Goal: Task Accomplishment & Management: Complete application form

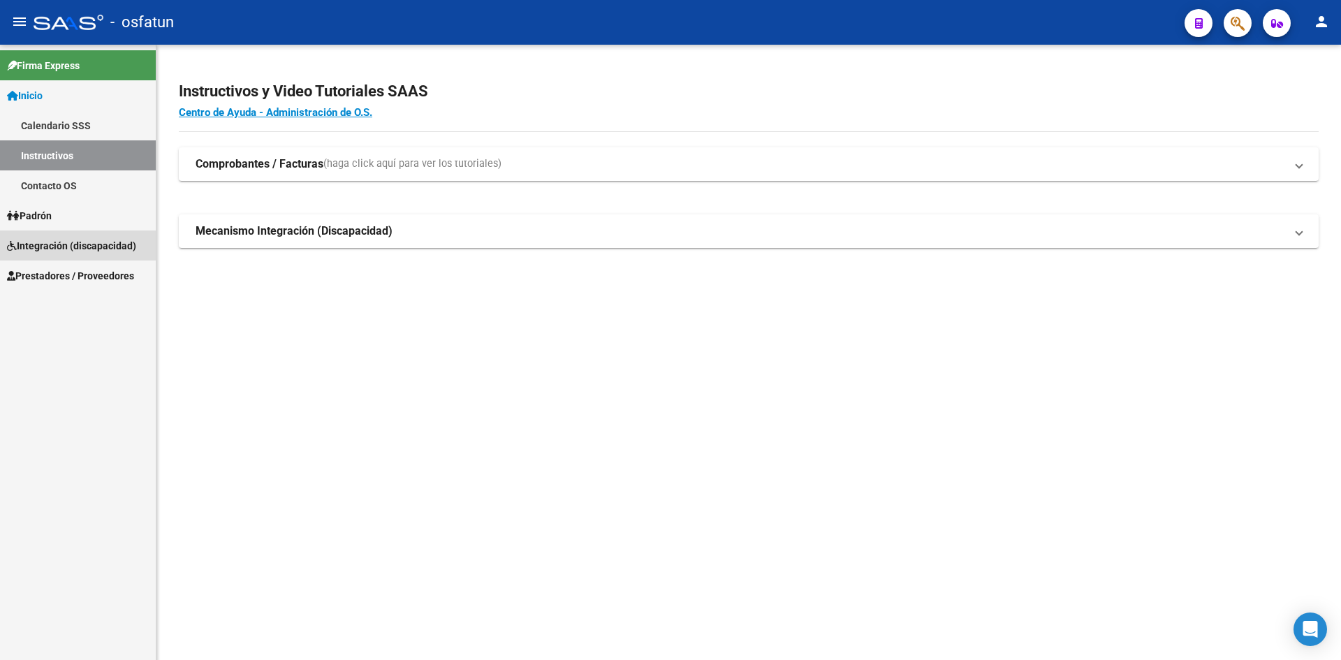
click at [68, 236] on link "Integración (discapacidad)" at bounding box center [78, 245] width 156 height 30
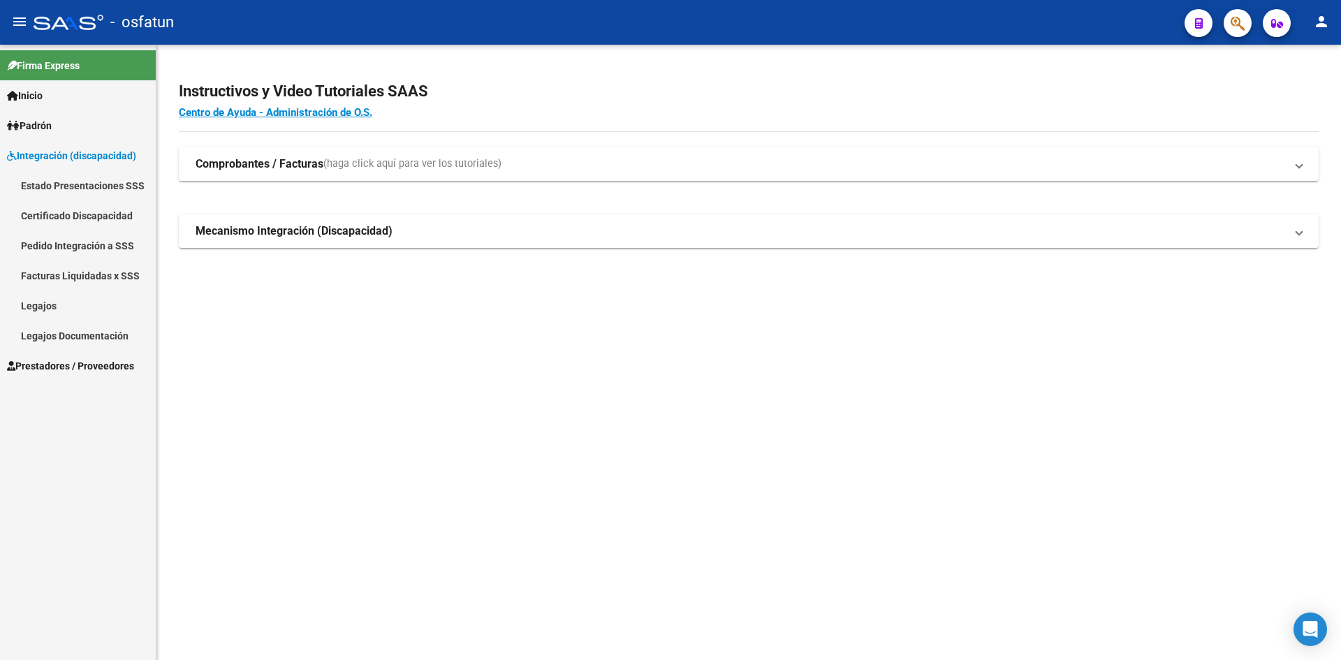
click at [75, 161] on span "Integración (discapacidad)" at bounding box center [71, 155] width 129 height 15
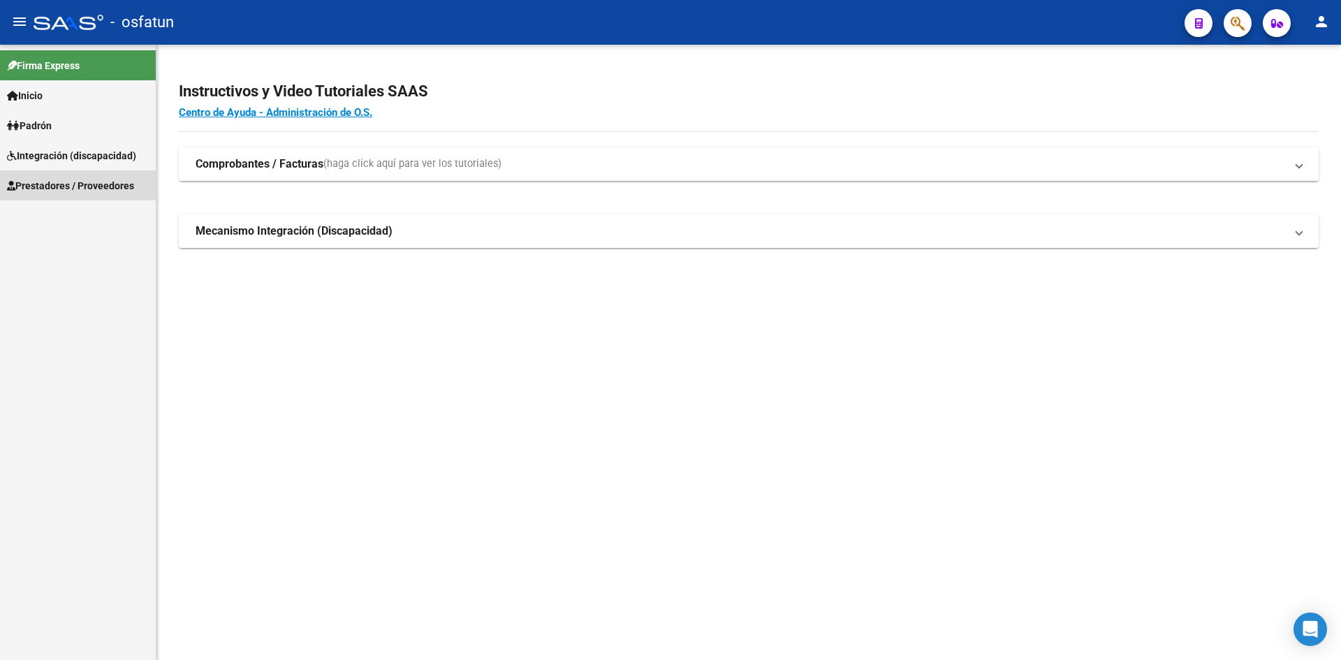
click at [75, 186] on span "Prestadores / Proveedores" at bounding box center [70, 185] width 127 height 15
click at [80, 210] on link "Facturas - Listado/Carga" at bounding box center [78, 215] width 156 height 30
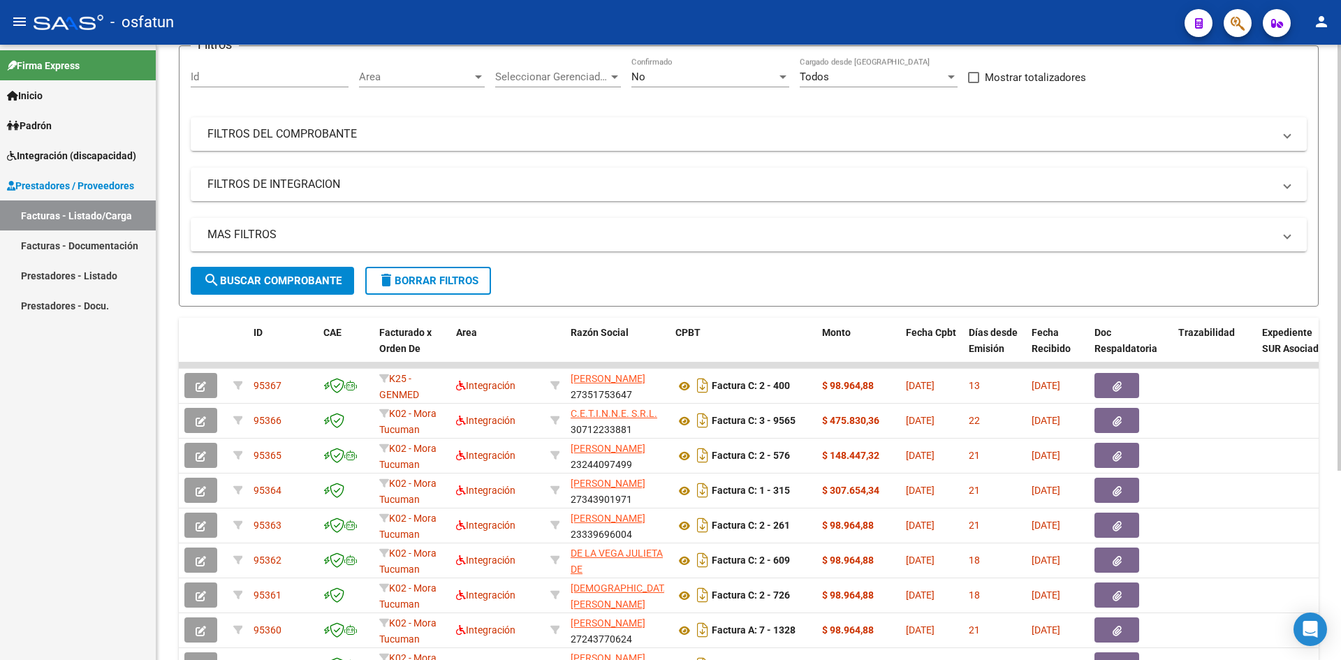
scroll to position [273, 0]
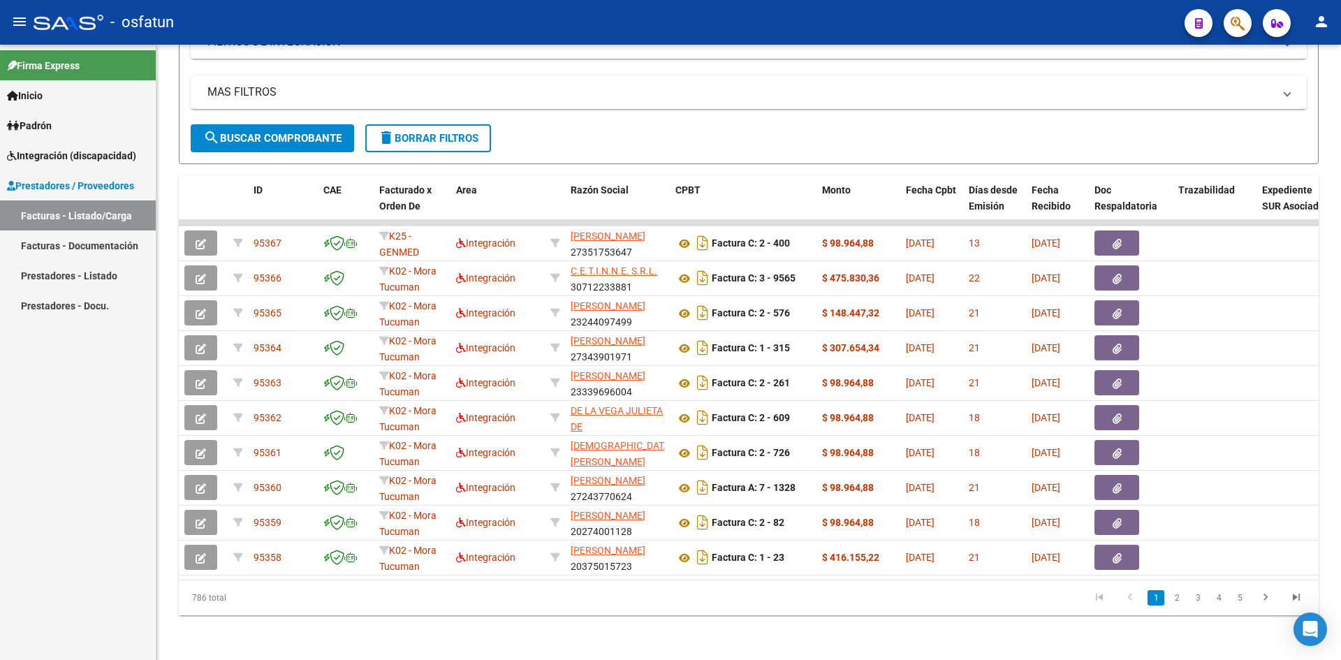
click at [71, 246] on link "Facturas - Documentación" at bounding box center [78, 245] width 156 height 30
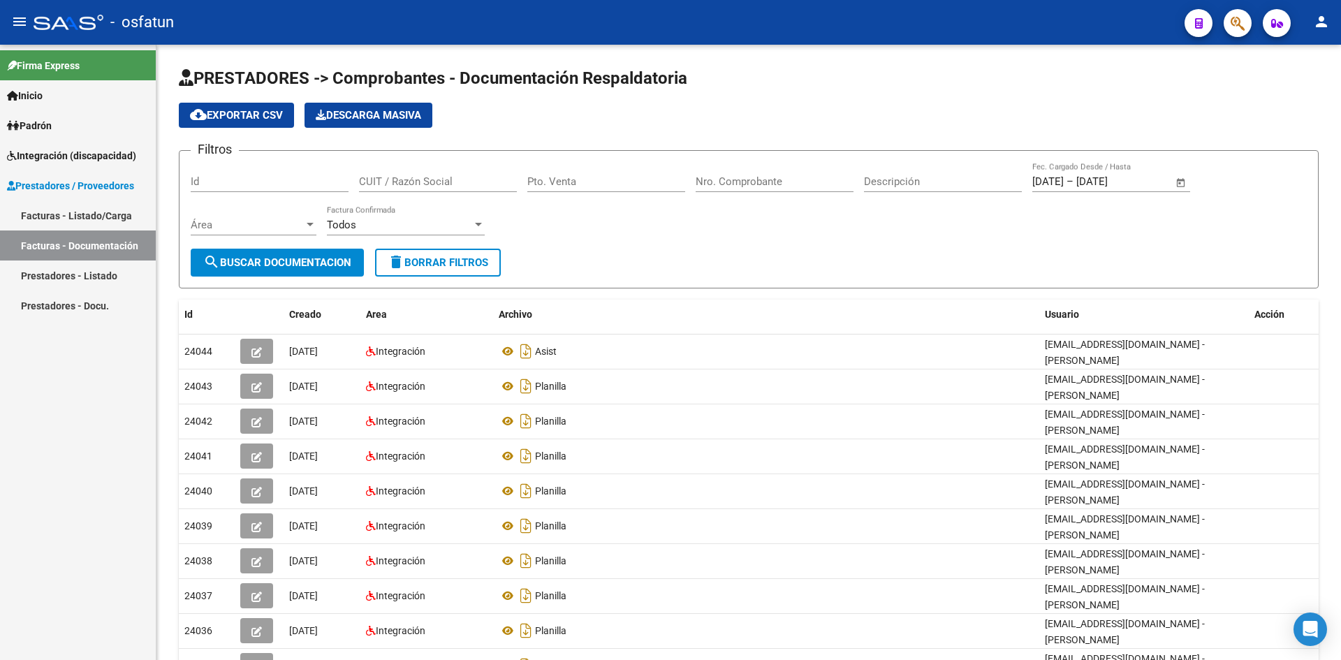
click at [94, 216] on link "Facturas - Listado/Carga" at bounding box center [78, 215] width 156 height 30
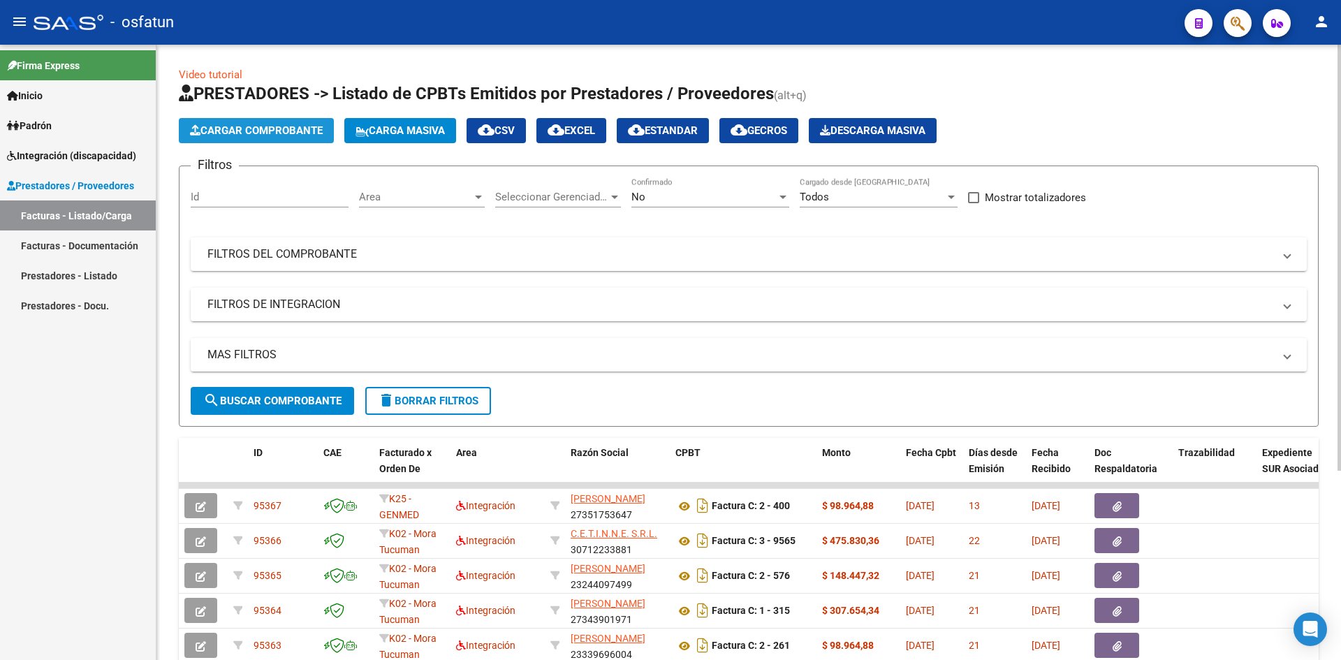
click at [277, 134] on span "Cargar Comprobante" at bounding box center [256, 130] width 133 height 13
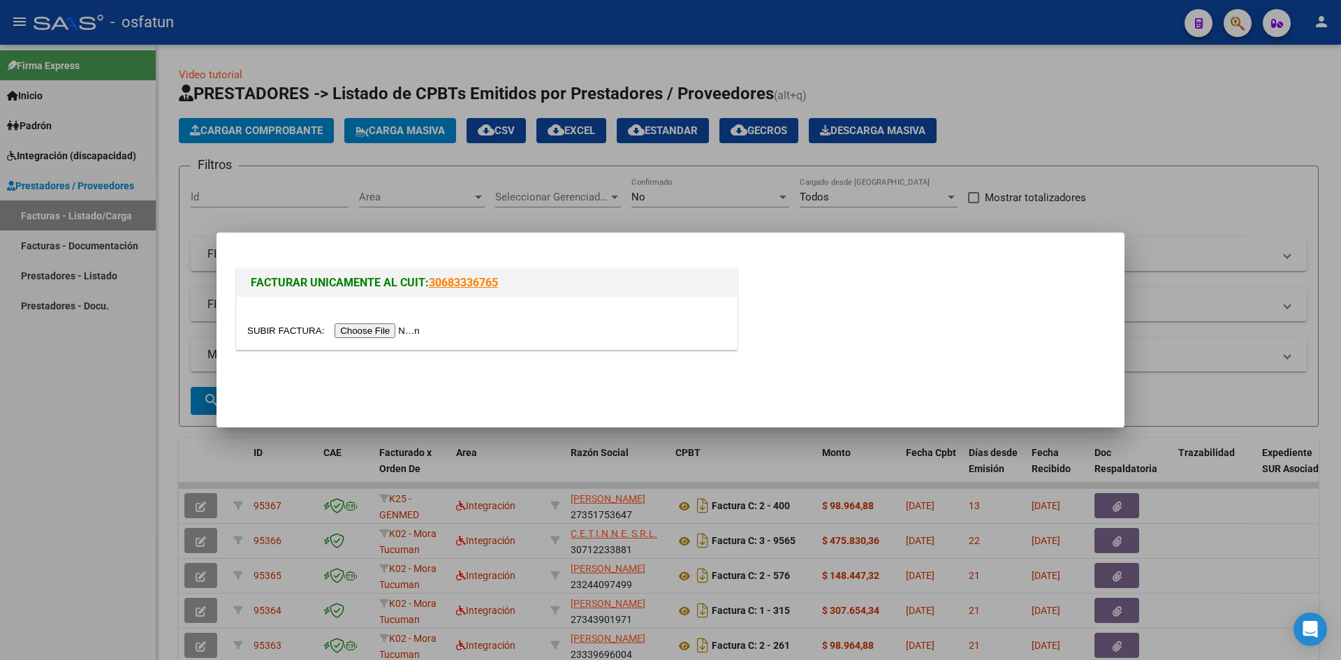
click at [402, 325] on input "file" at bounding box center [335, 330] width 177 height 15
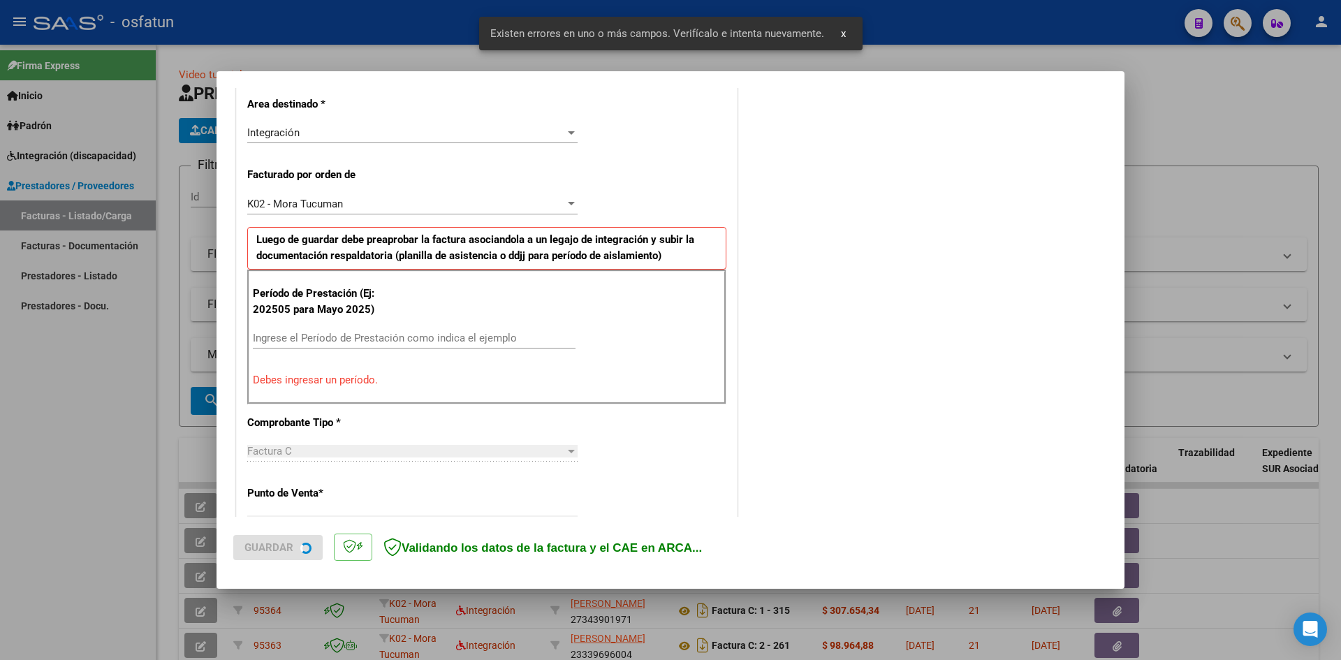
scroll to position [343, 0]
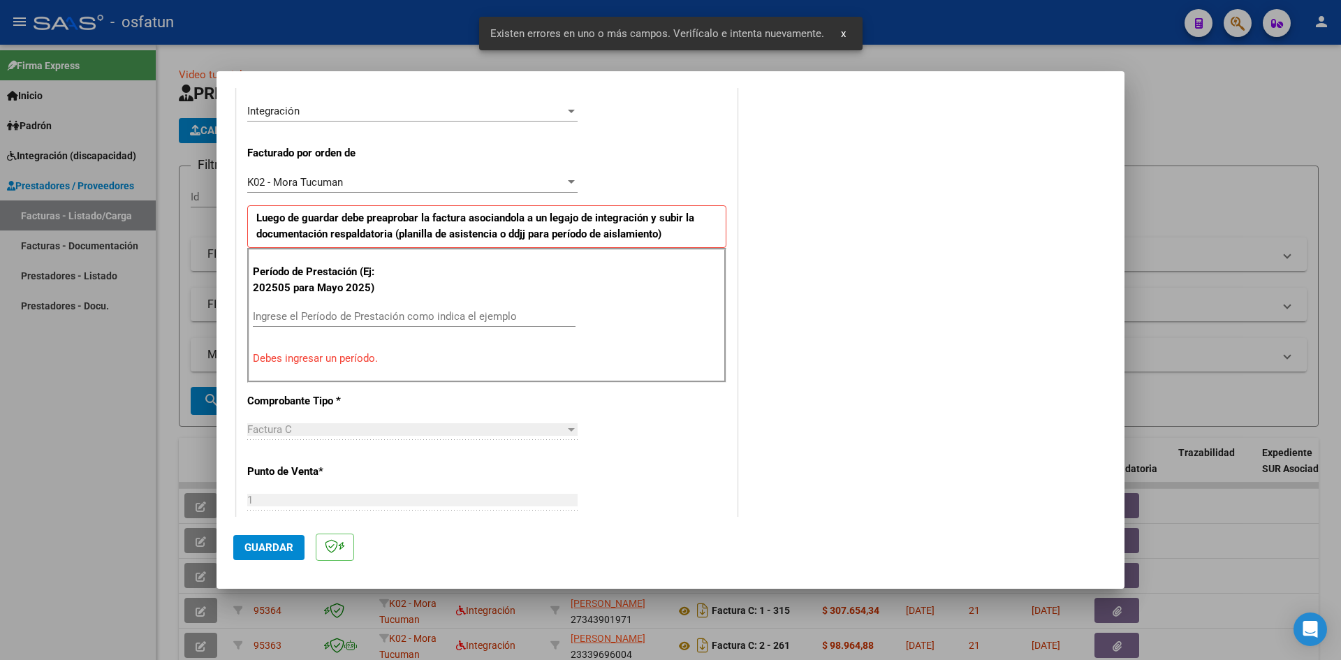
click at [321, 314] on input "Ingrese el Período de Prestación como indica el ejemplo" at bounding box center [414, 316] width 323 height 13
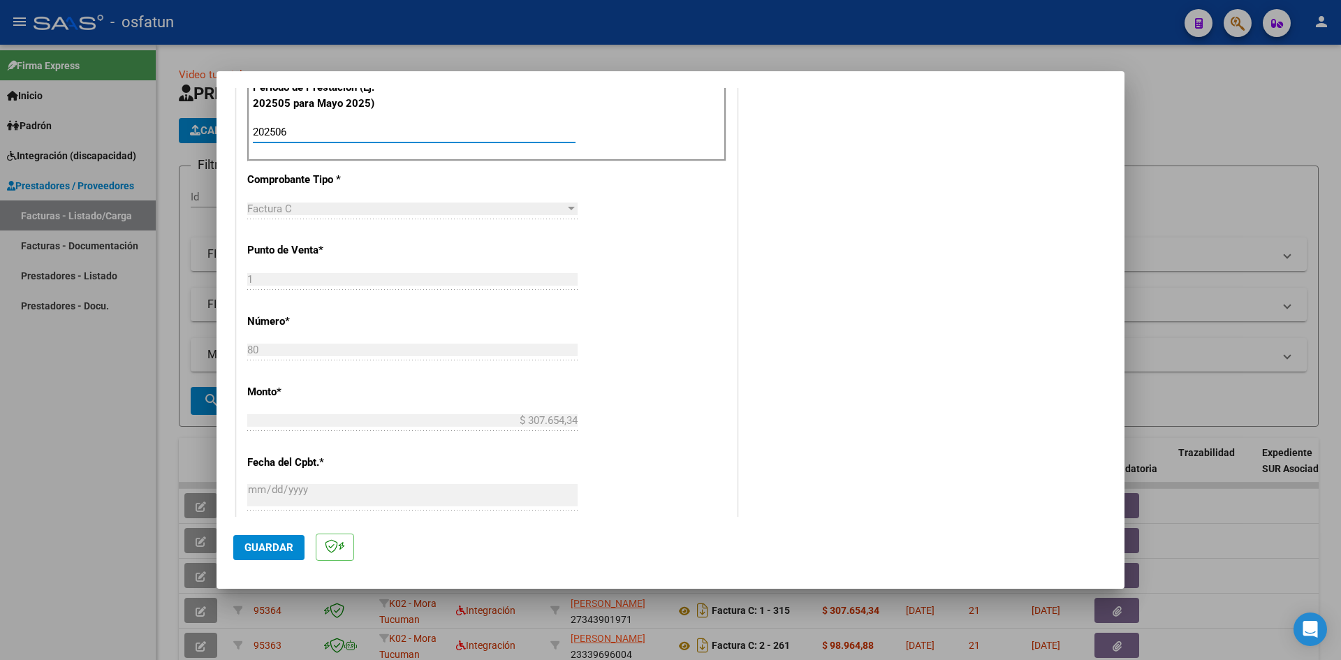
scroll to position [552, 0]
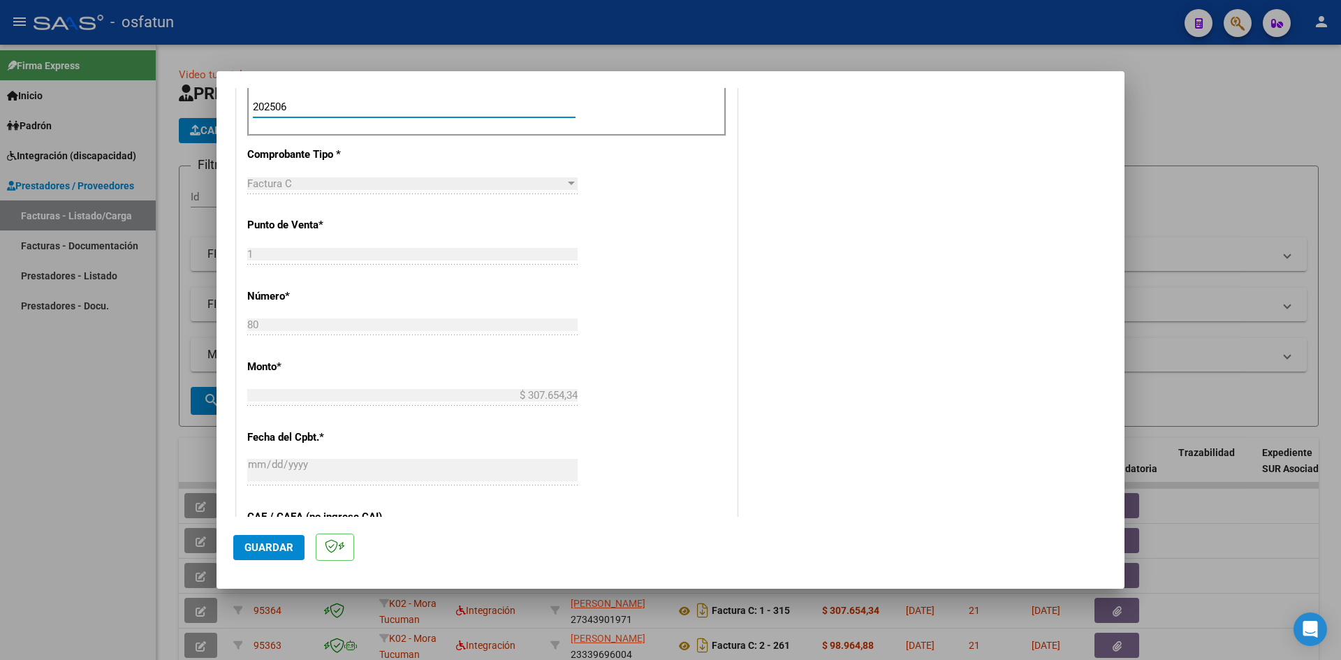
type input "202506"
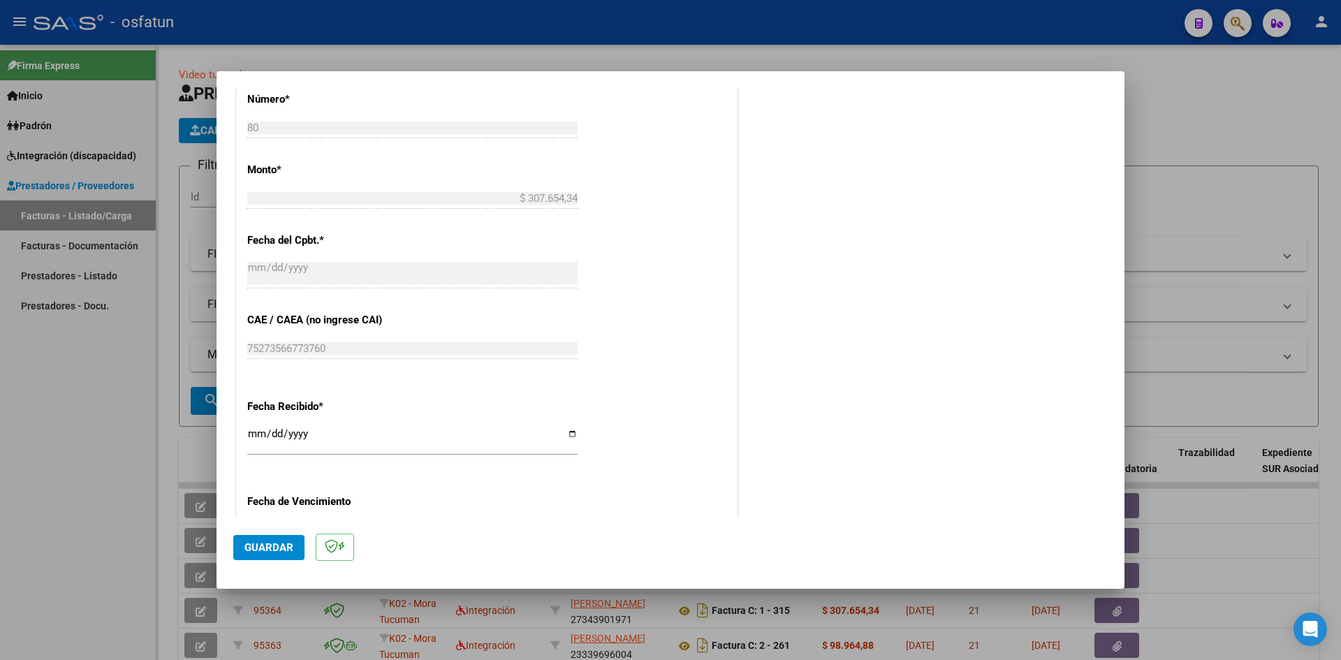
scroll to position [762, 0]
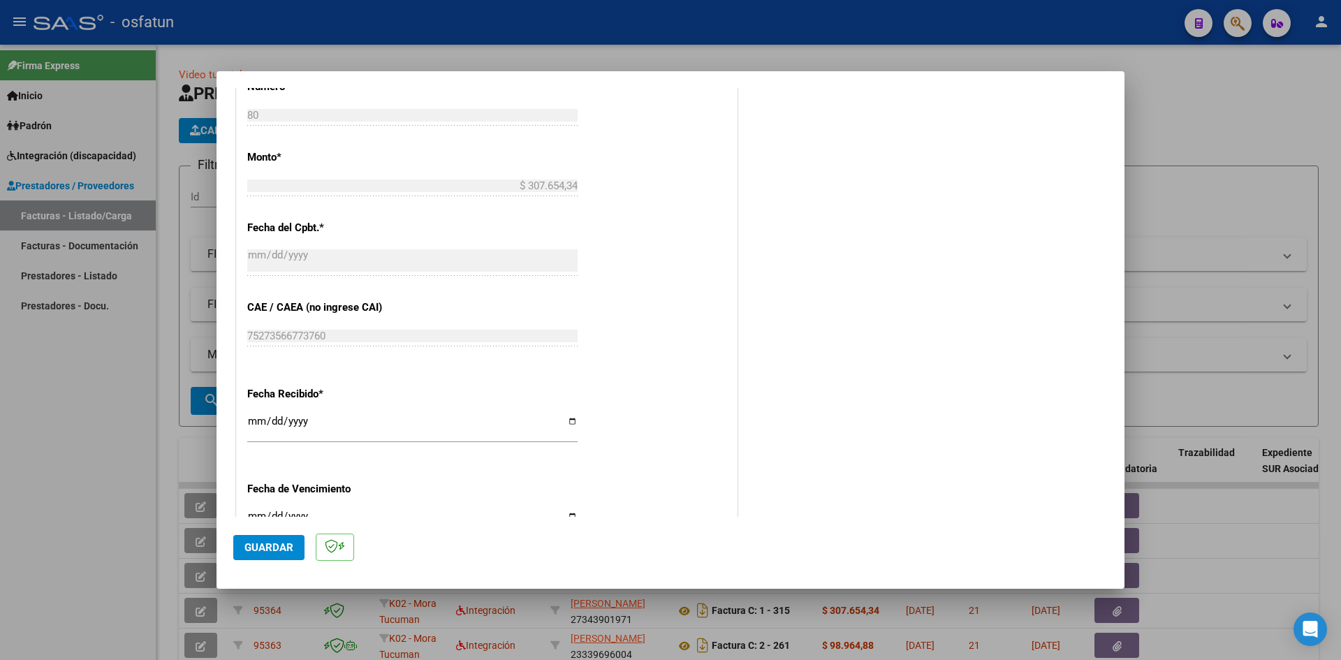
drag, startPoint x: 253, startPoint y: 422, endPoint x: 302, endPoint y: 426, distance: 49.0
click at [268, 424] on input "[DATE]" at bounding box center [412, 426] width 330 height 22
type input "[DATE]"
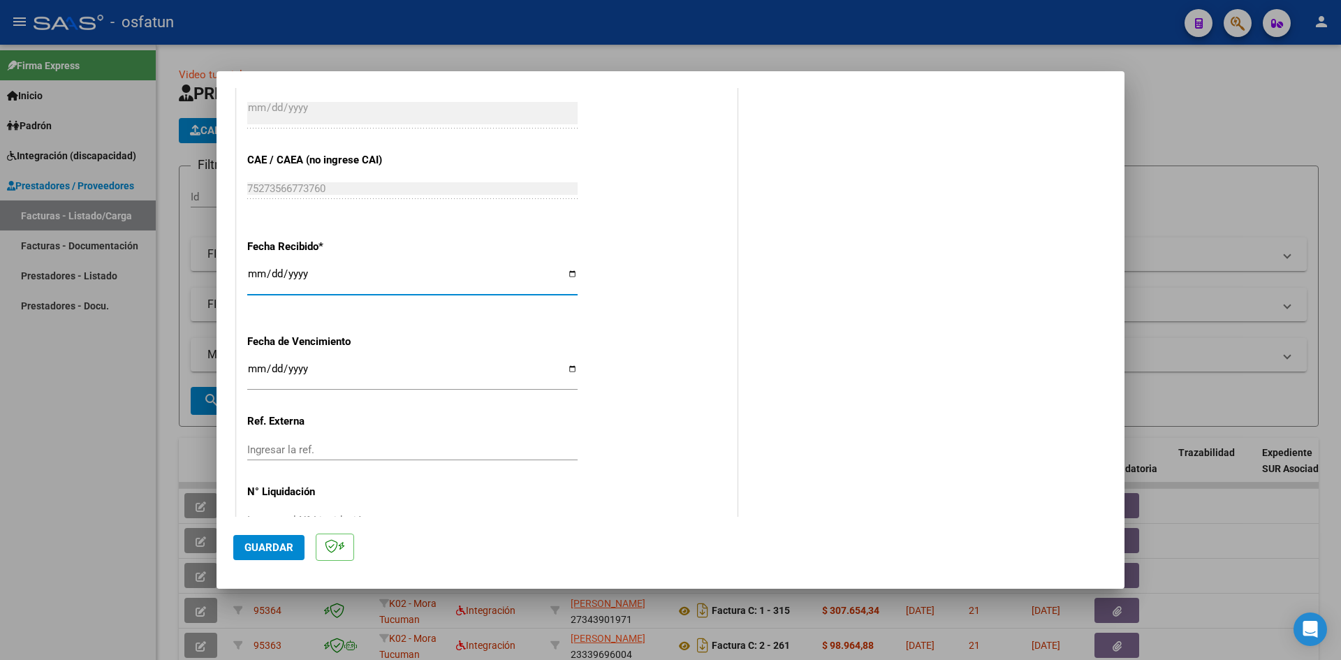
scroll to position [950, 0]
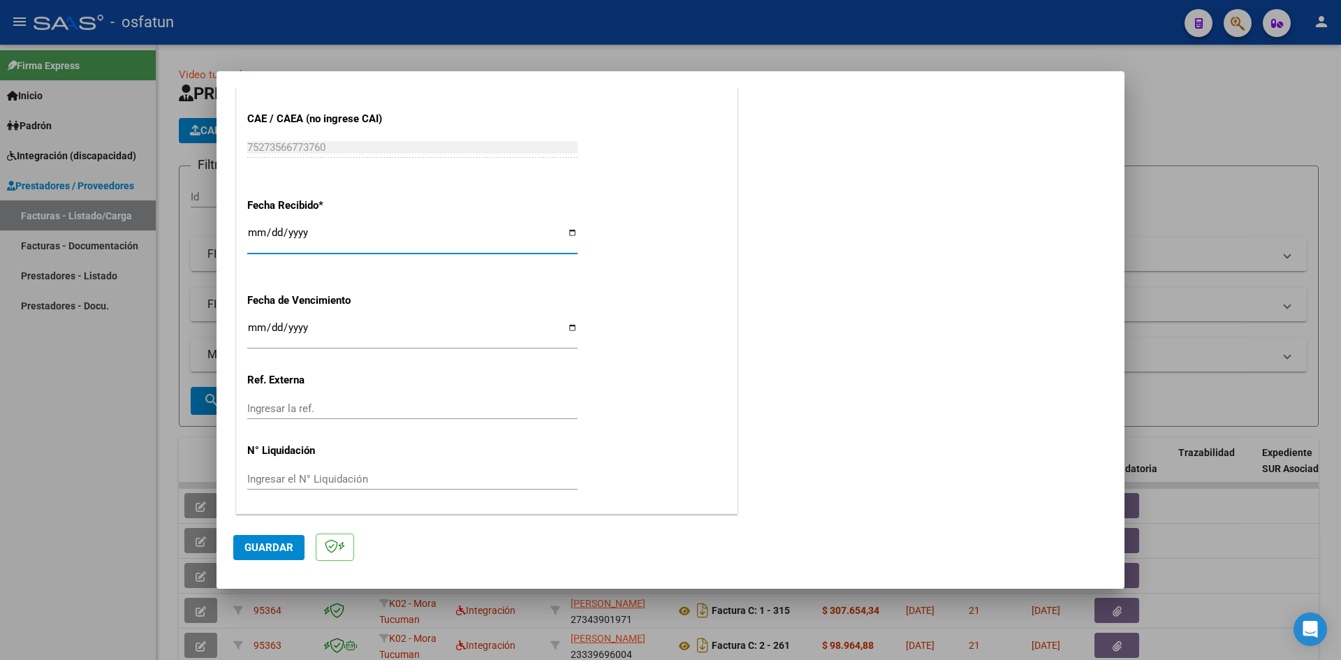
drag, startPoint x: 272, startPoint y: 547, endPoint x: 390, endPoint y: 517, distance: 122.3
click at [274, 547] on span "Guardar" at bounding box center [268, 547] width 49 height 13
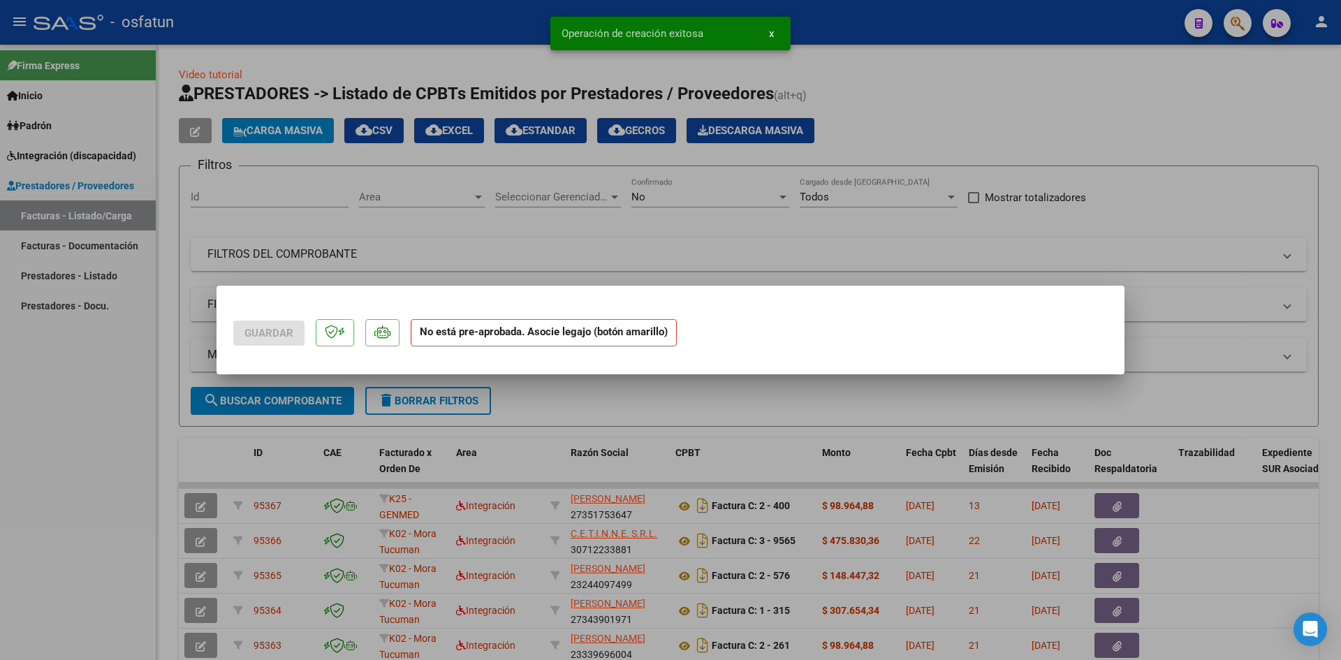
scroll to position [0, 0]
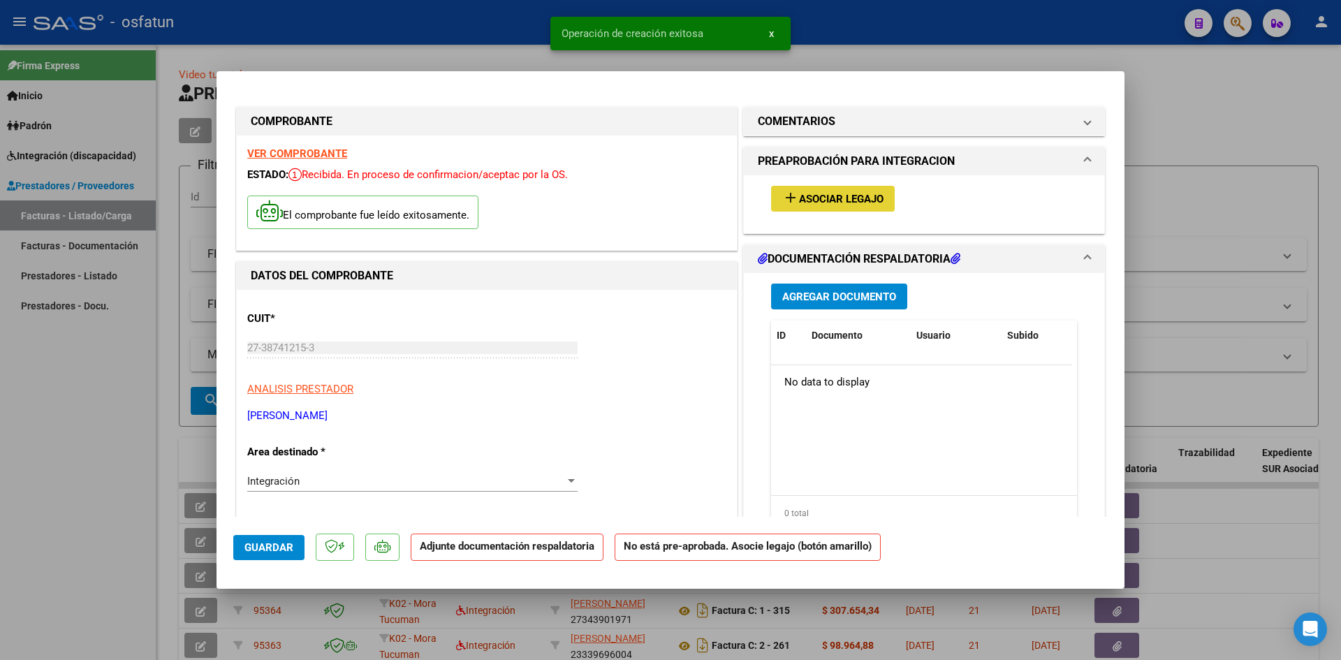
click at [844, 195] on span "Asociar Legajo" at bounding box center [841, 199] width 84 height 13
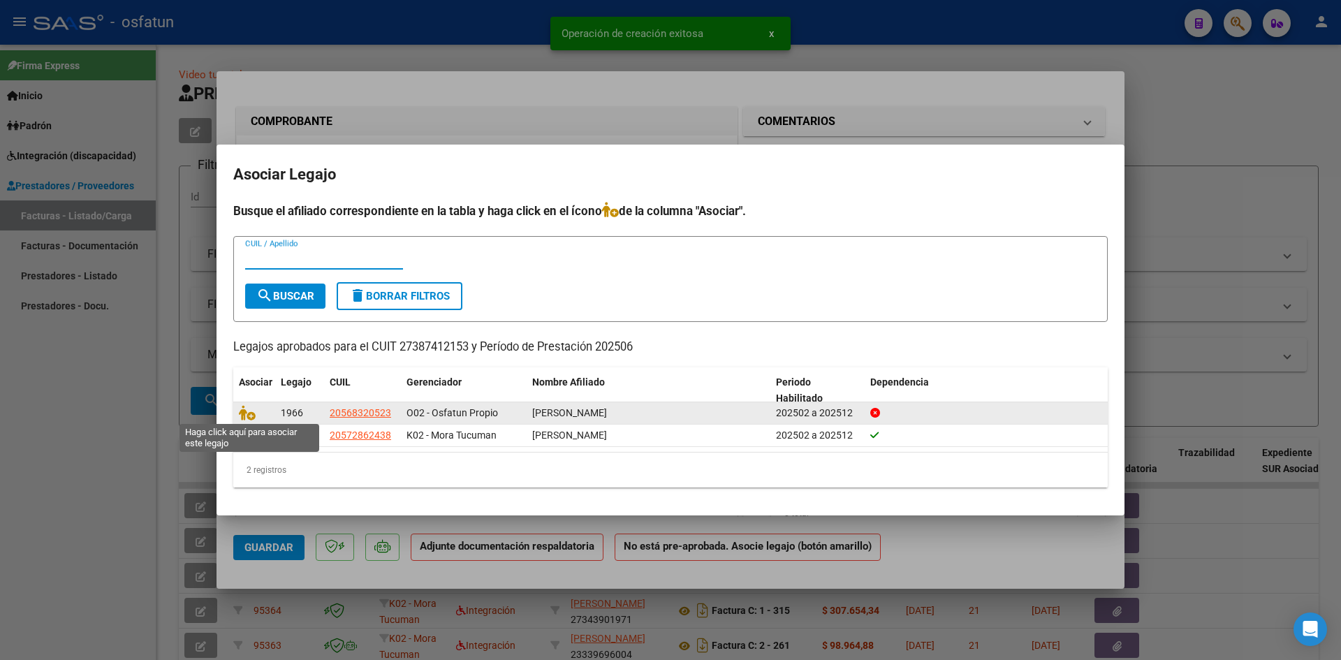
drag, startPoint x: 246, startPoint y: 416, endPoint x: 348, endPoint y: 412, distance: 102.7
click at [246, 416] on icon at bounding box center [247, 412] width 17 height 15
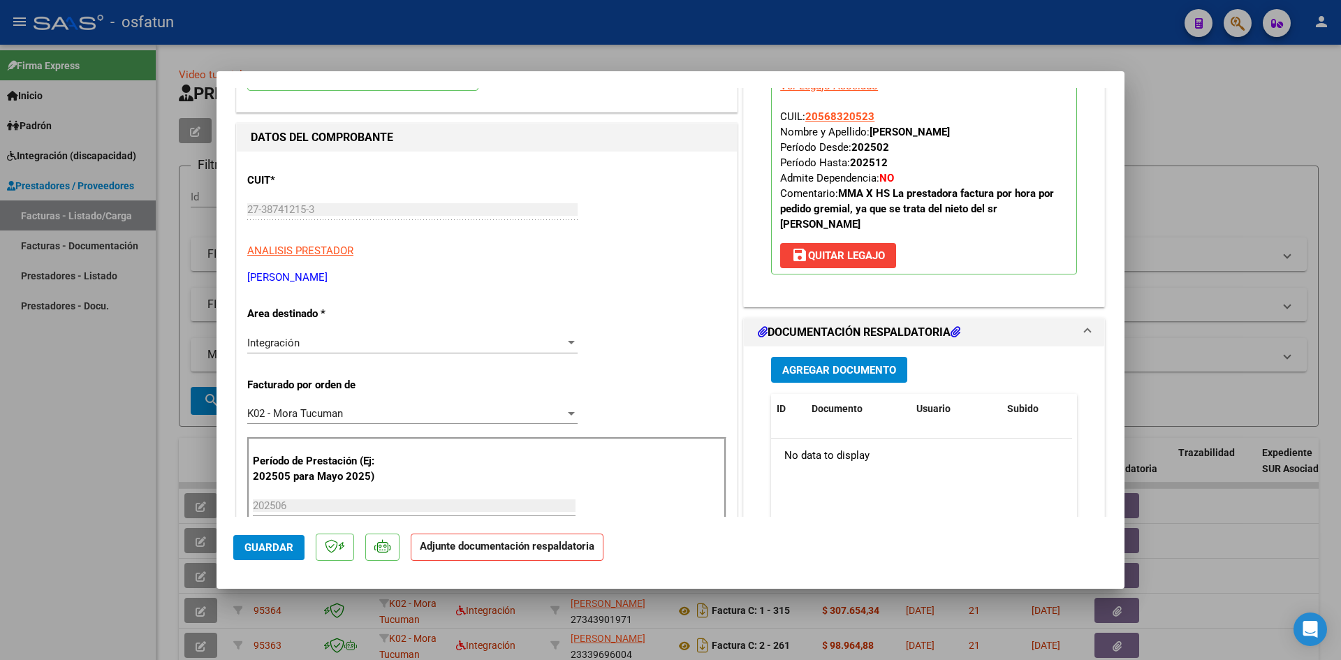
scroll to position [140, 0]
click at [820, 362] on span "Agregar Documento" at bounding box center [839, 368] width 114 height 13
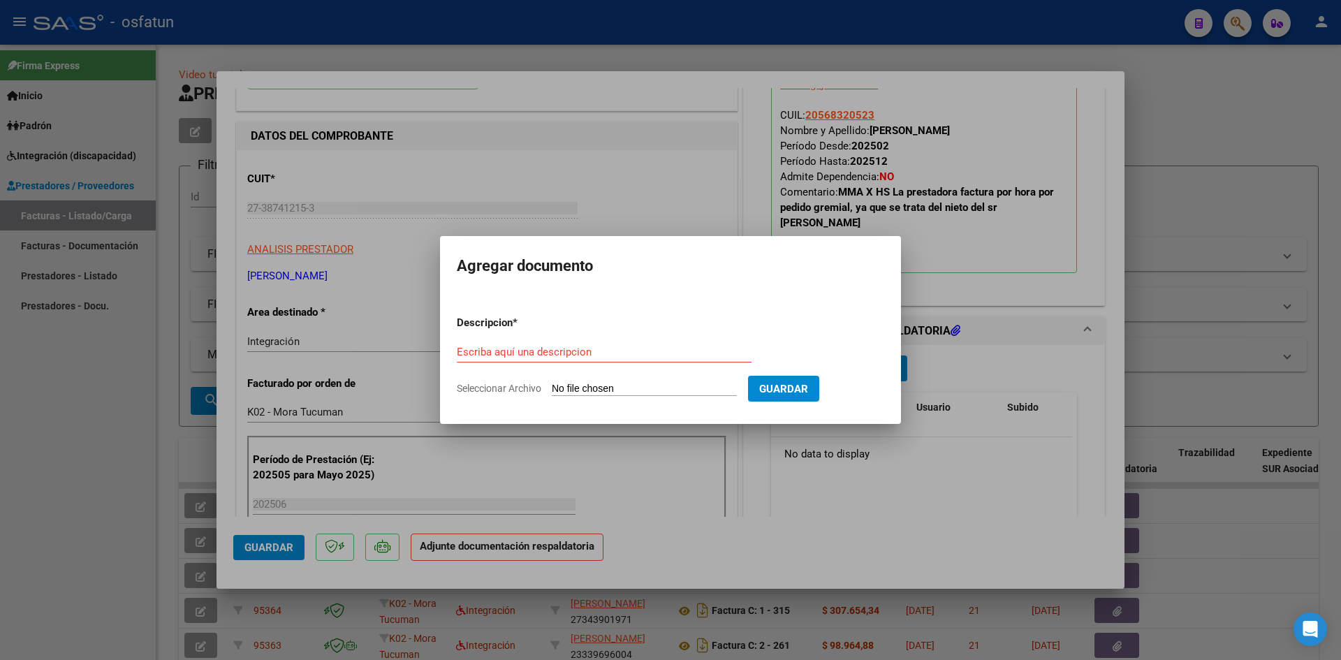
click at [536, 344] on div "Escriba aquí una descripcion" at bounding box center [604, 351] width 295 height 21
type input "AUTORIZACIÓN"
click at [627, 392] on input "Seleccionar Archivo" at bounding box center [644, 389] width 185 height 13
type input "C:\fakepath\PRESUPUESTO AUTORIZADO - MAESTRA DE AP - 2025.pdf"
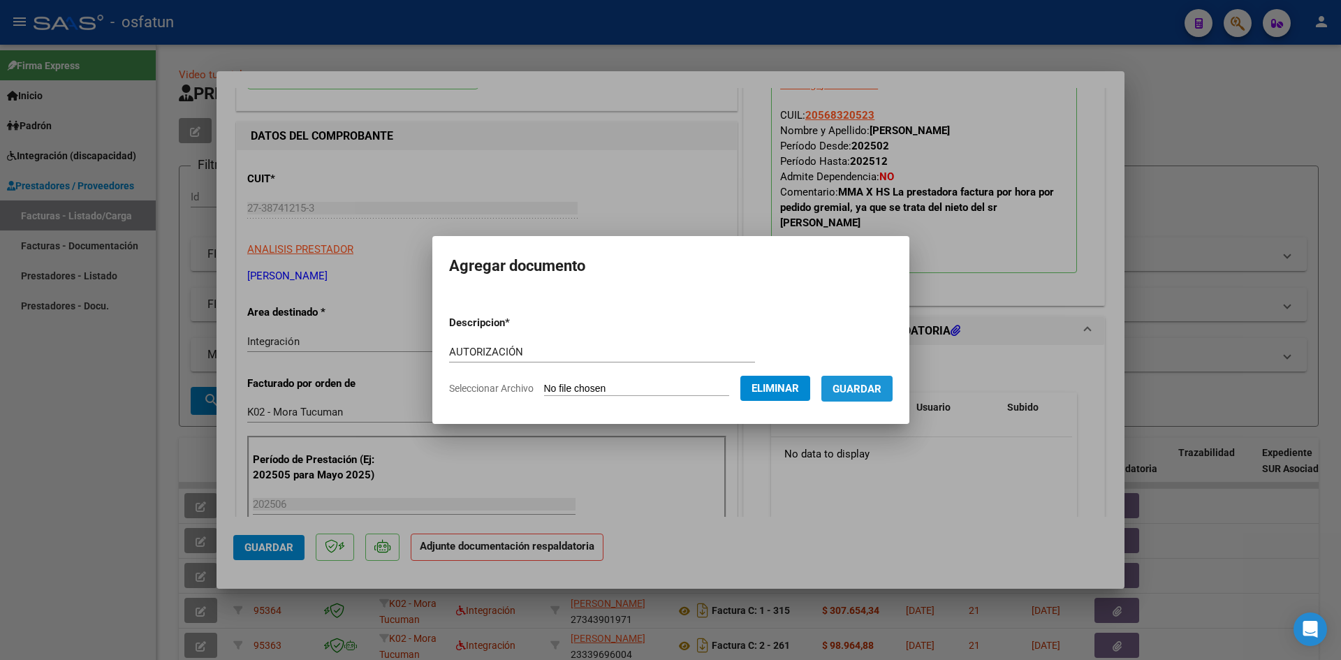
click at [876, 385] on span "Guardar" at bounding box center [856, 389] width 49 height 13
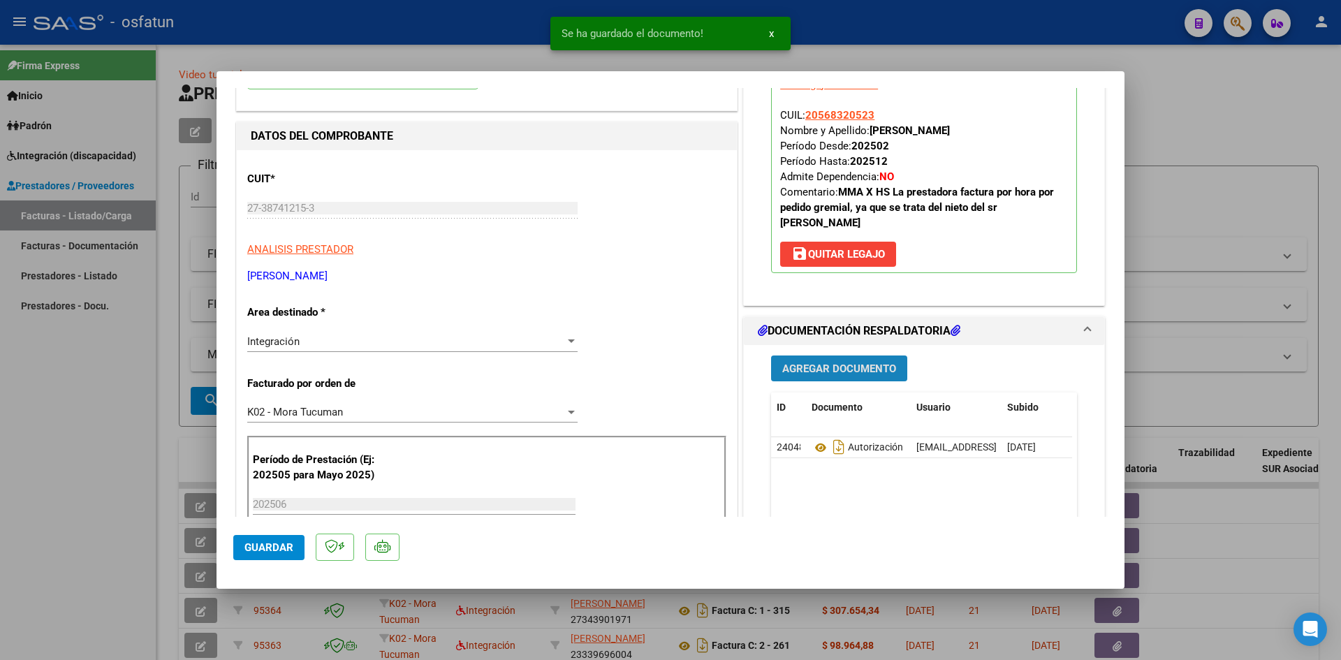
click at [820, 362] on span "Agregar Documento" at bounding box center [839, 368] width 114 height 13
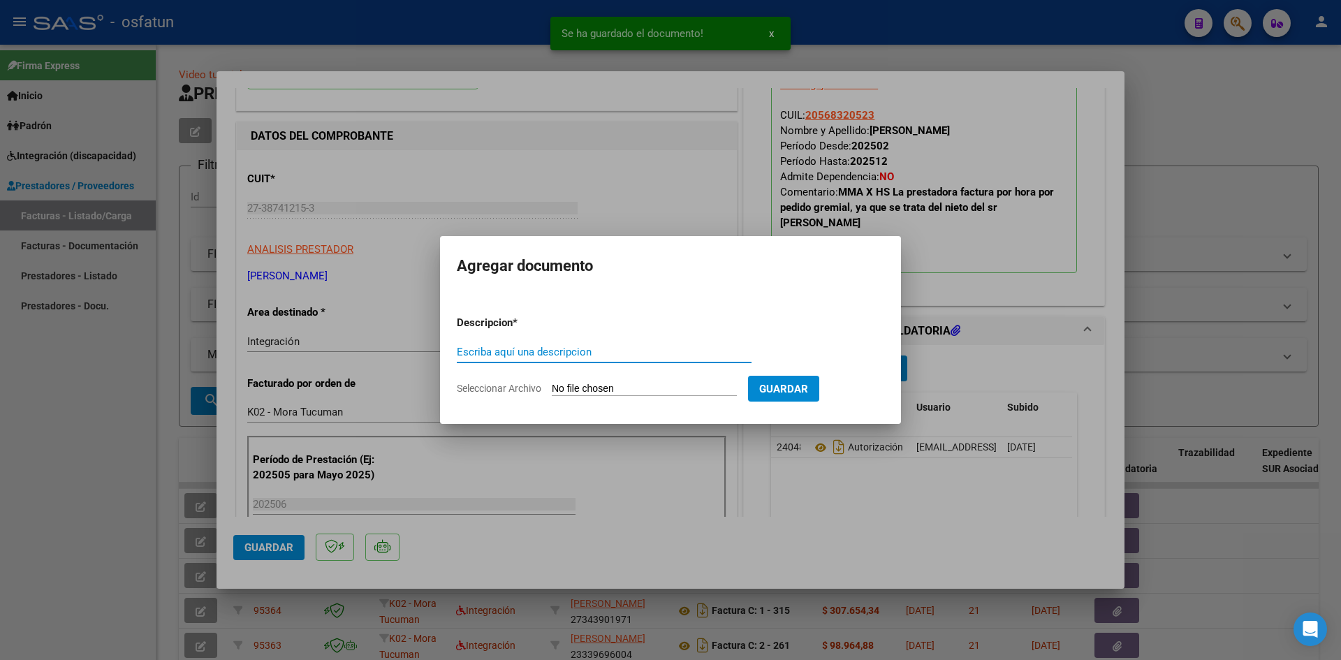
click at [517, 355] on input "Escriba aquí una descripcion" at bounding box center [604, 352] width 295 height 13
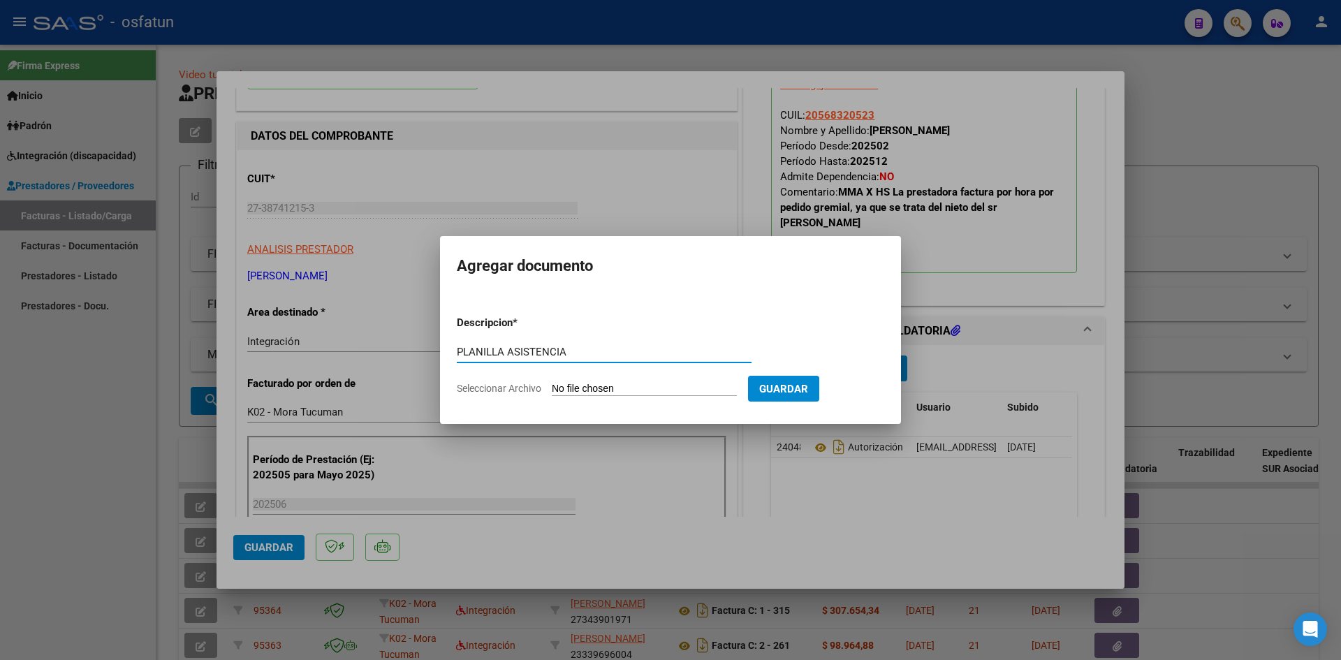
type input "PLANILLA ASISTENCIA"
click at [596, 385] on input "Seleccionar Archivo" at bounding box center [644, 389] width 185 height 13
type input "C:\fakepath\PLANILLA ASISTENCIA - MAESTRA DE AP - [DATE].docx"
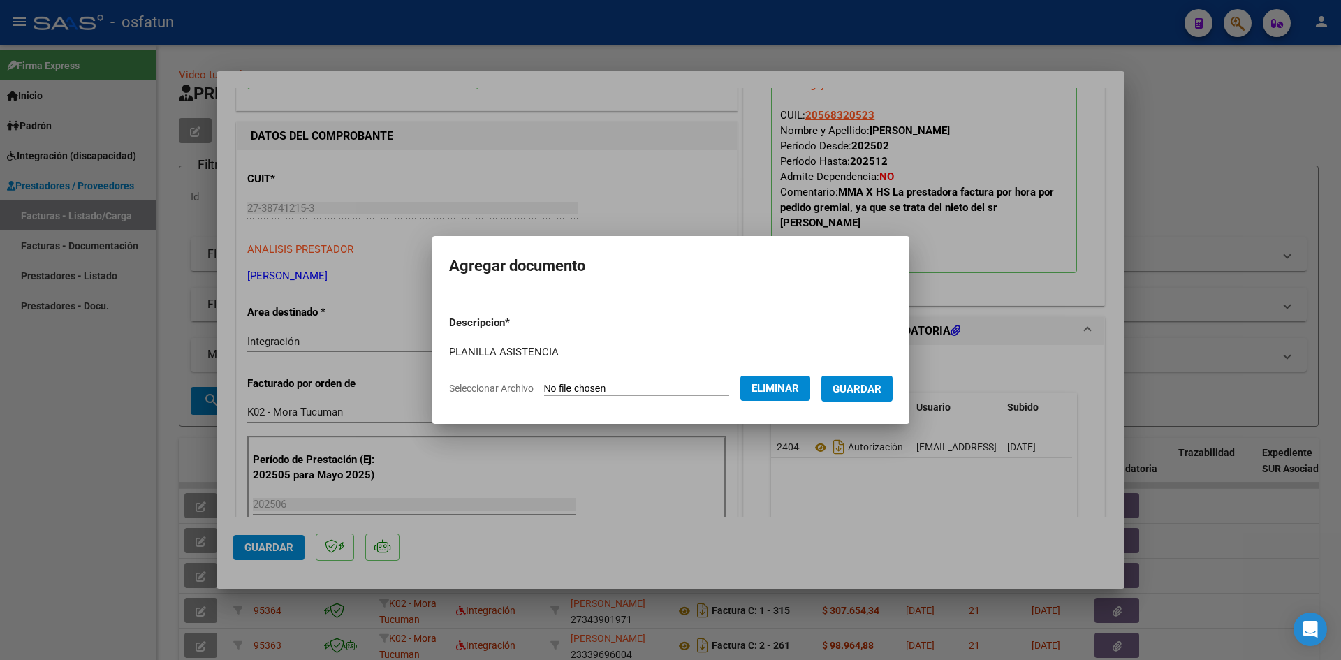
click at [852, 395] on button "Guardar" at bounding box center [856, 389] width 71 height 26
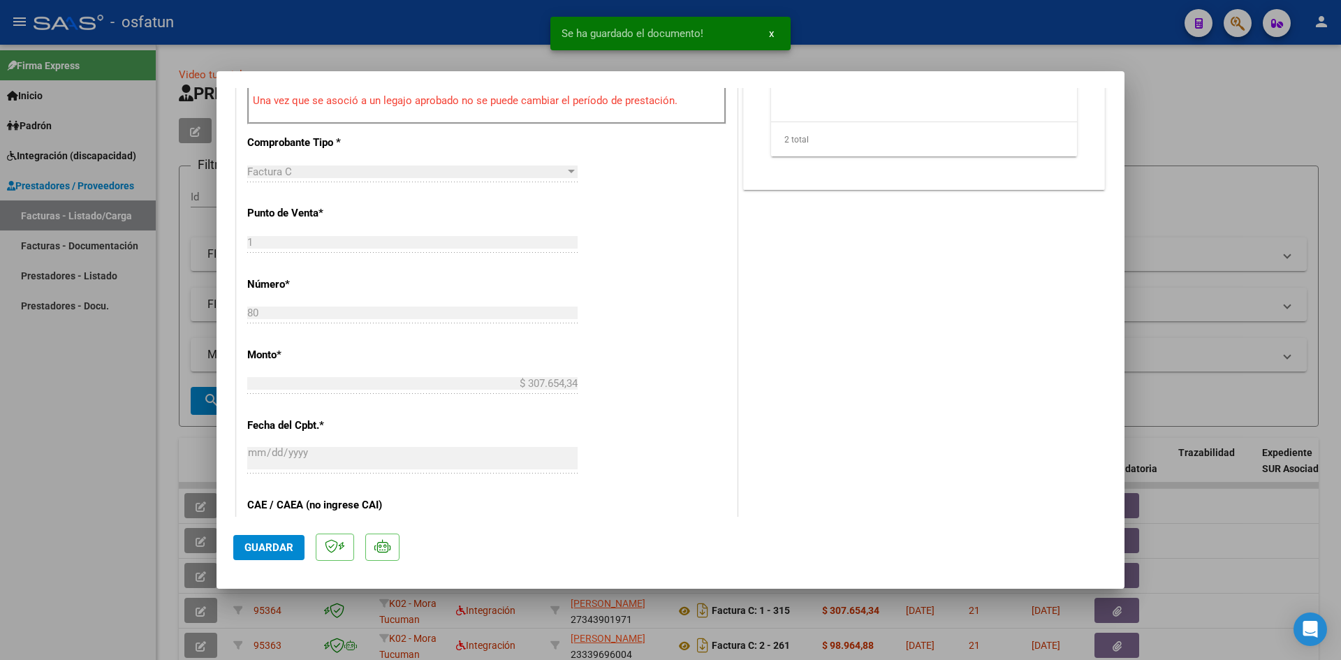
scroll to position [628, 0]
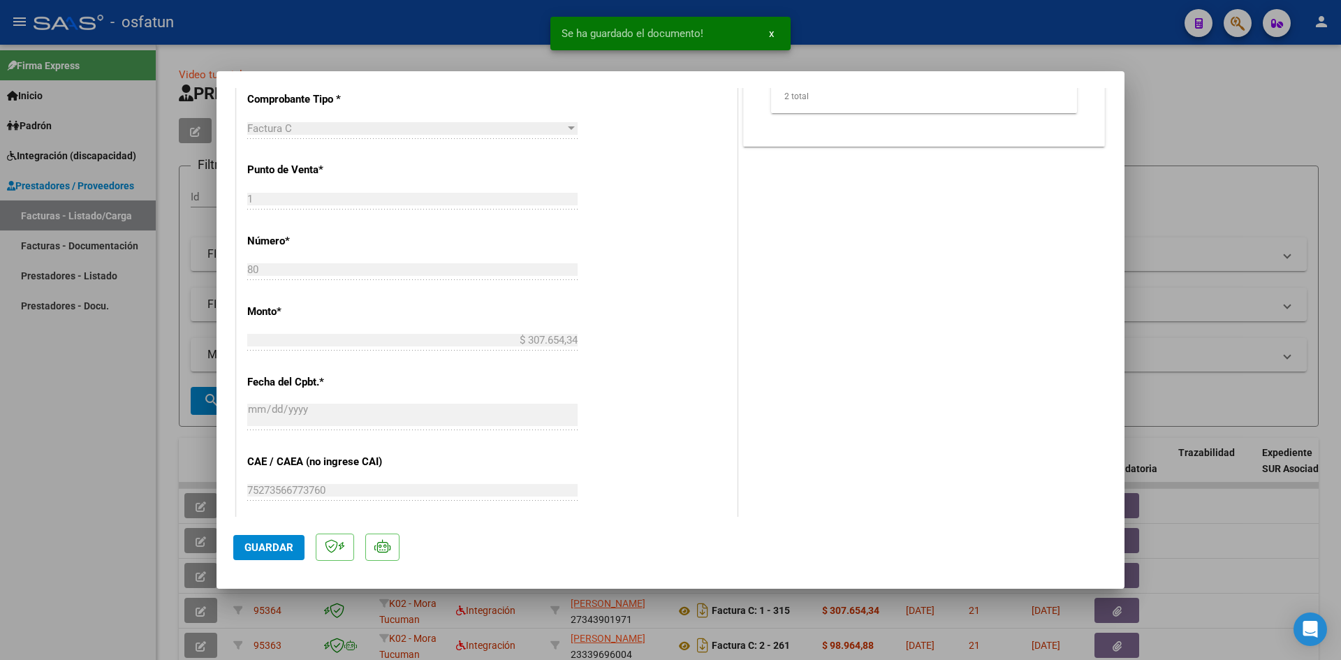
drag, startPoint x: 267, startPoint y: 545, endPoint x: 289, endPoint y: 543, distance: 22.4
click at [277, 544] on span "Guardar" at bounding box center [268, 547] width 49 height 13
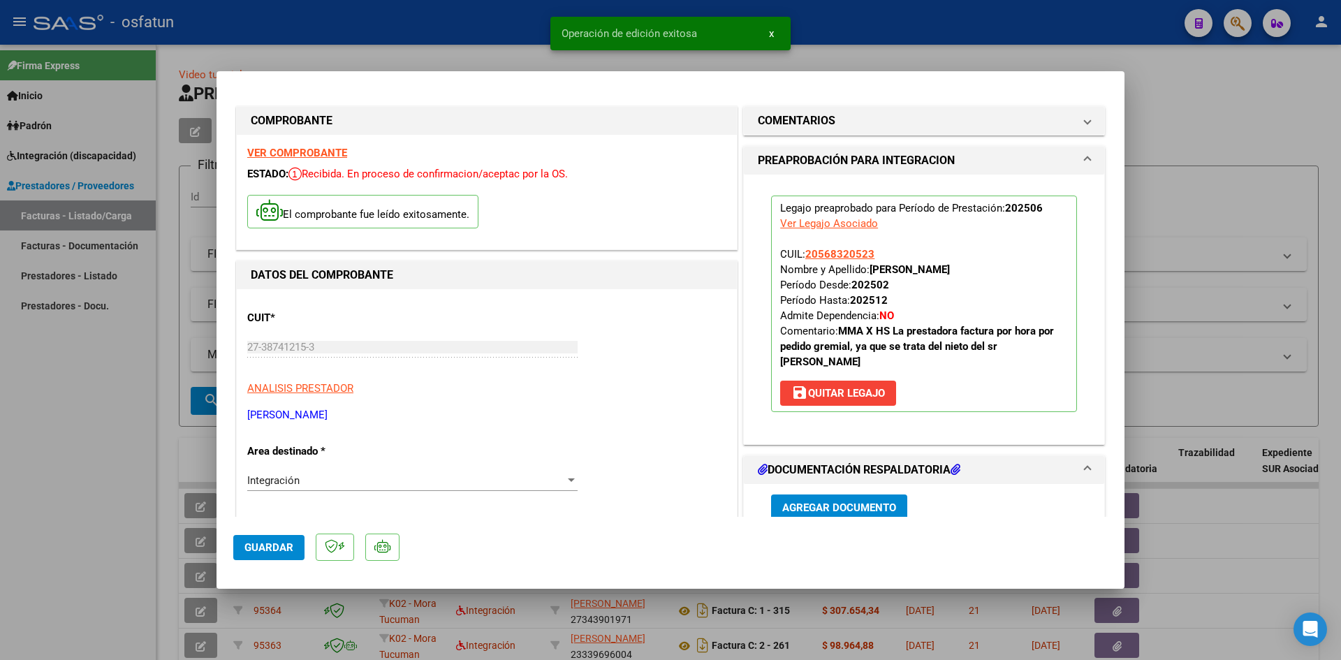
scroll to position [0, 0]
click at [496, 49] on div at bounding box center [670, 330] width 1341 height 660
type input "$ 0,00"
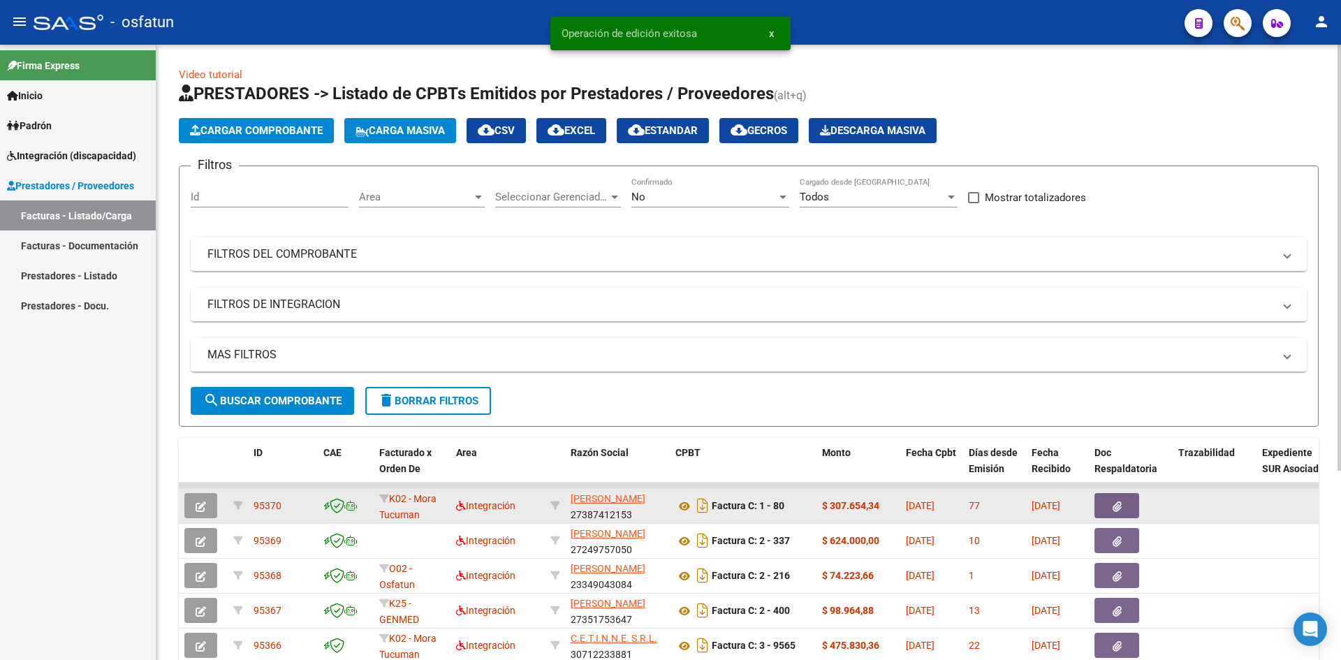
scroll to position [140, 0]
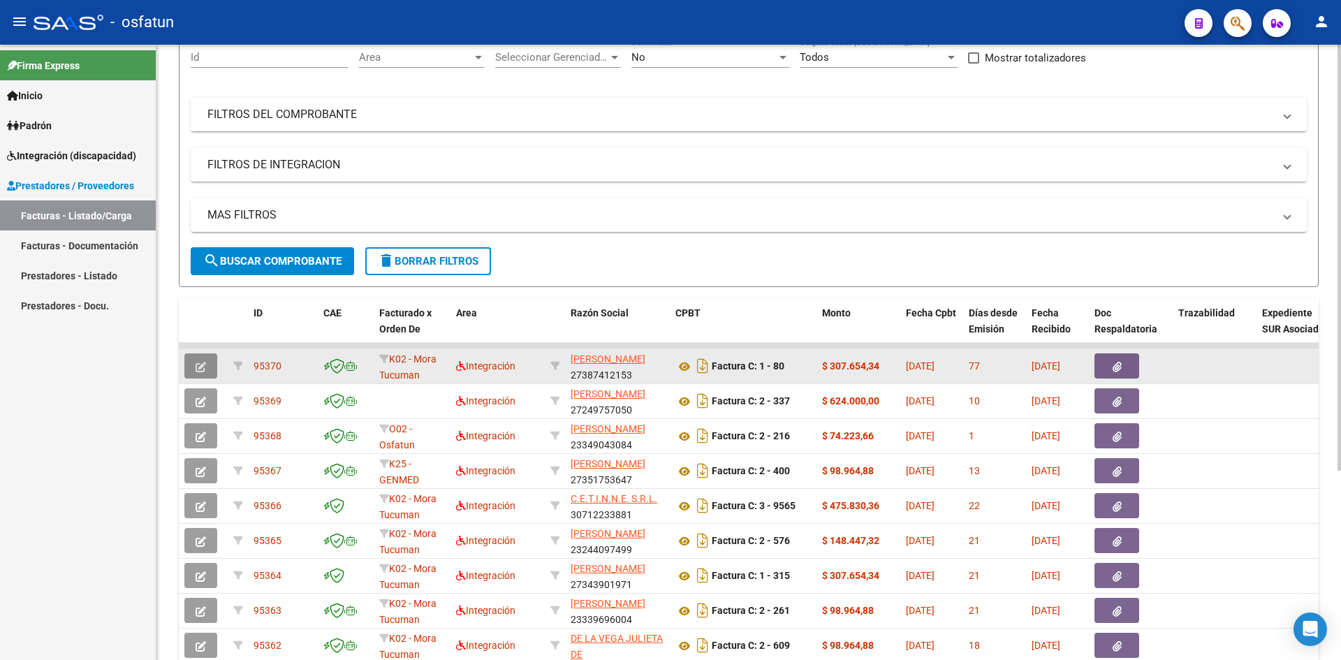
click at [191, 369] on button "button" at bounding box center [200, 365] width 33 height 25
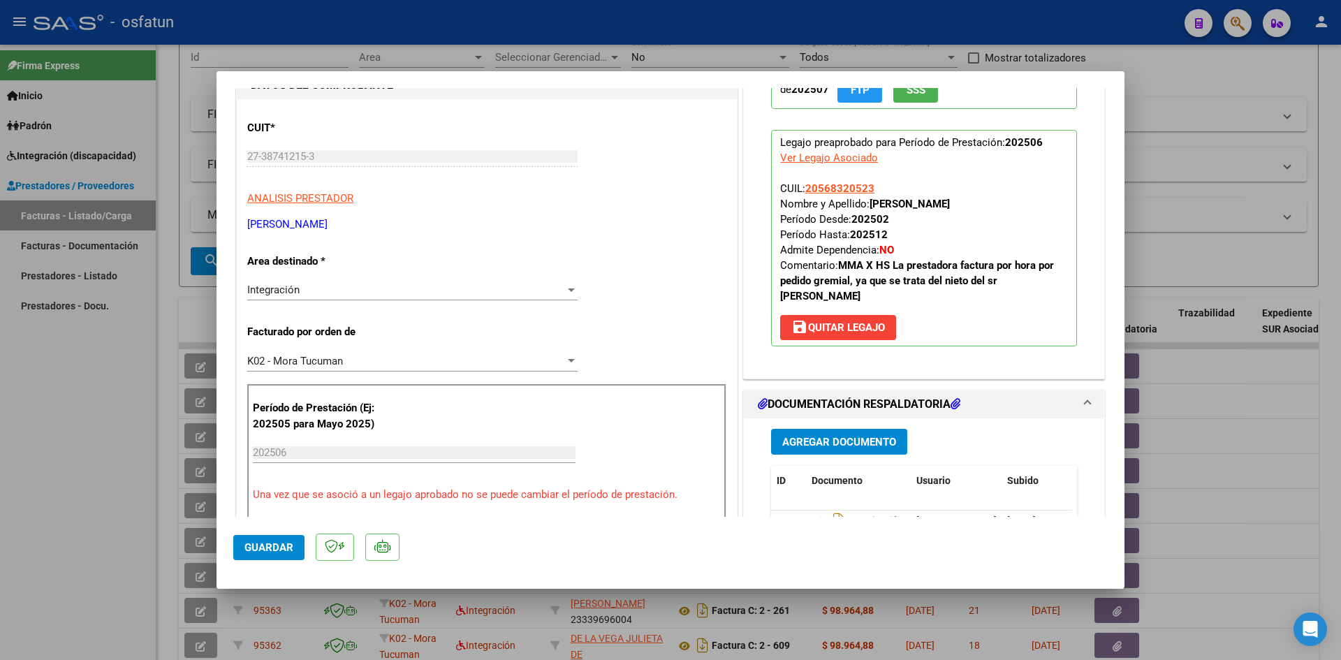
click at [564, 367] on div "K02 - Mora Tucuman Seleccionar Gerenciador" at bounding box center [412, 361] width 330 height 21
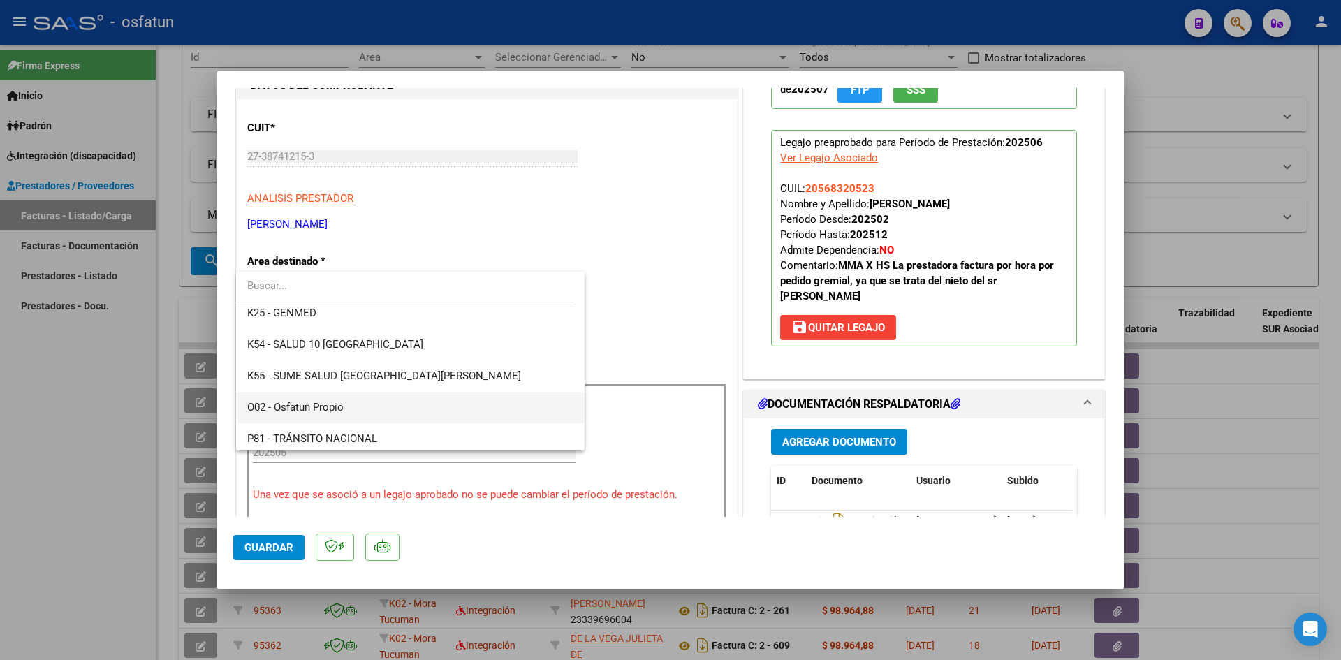
scroll to position [709, 0]
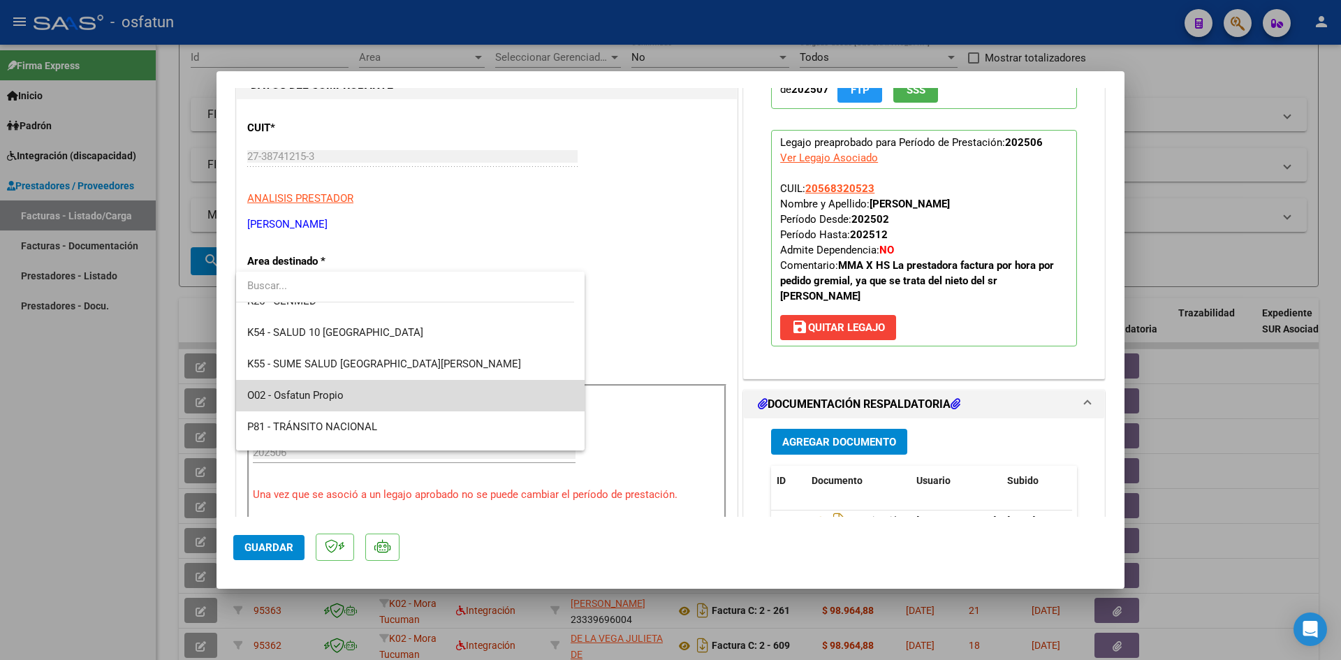
click at [487, 399] on span "O02 - Osfatun Propio" at bounding box center [410, 395] width 326 height 31
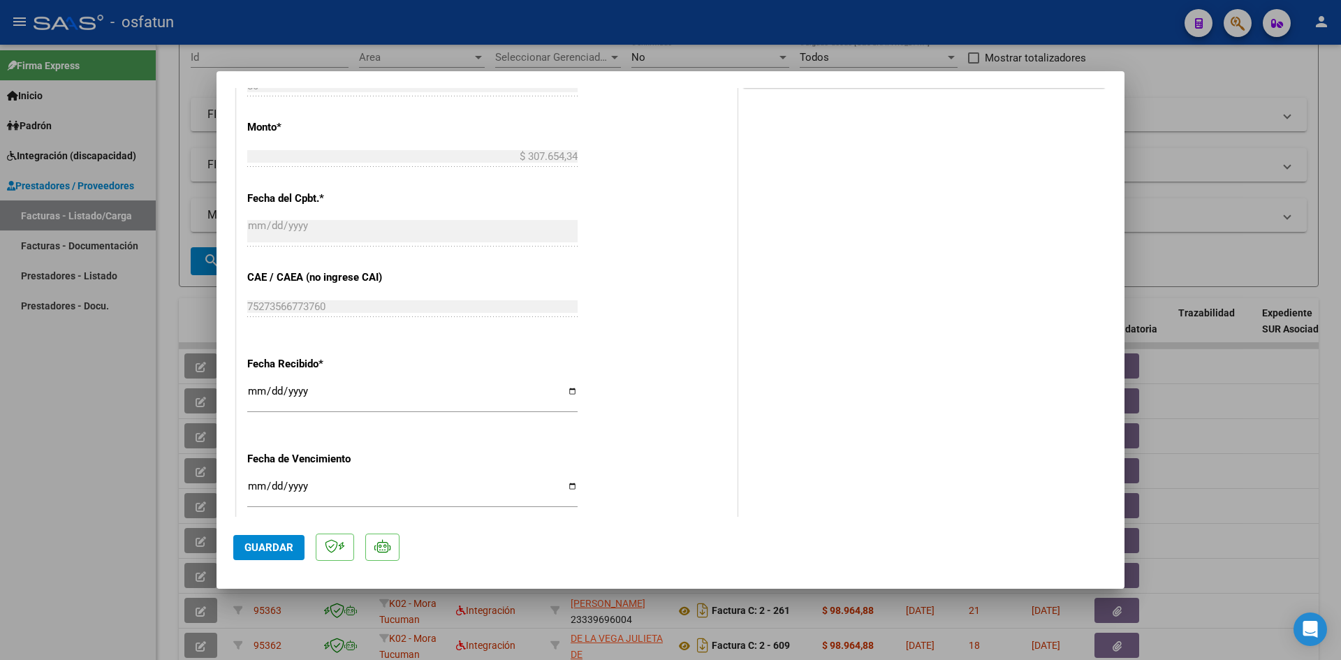
scroll to position [908, 0]
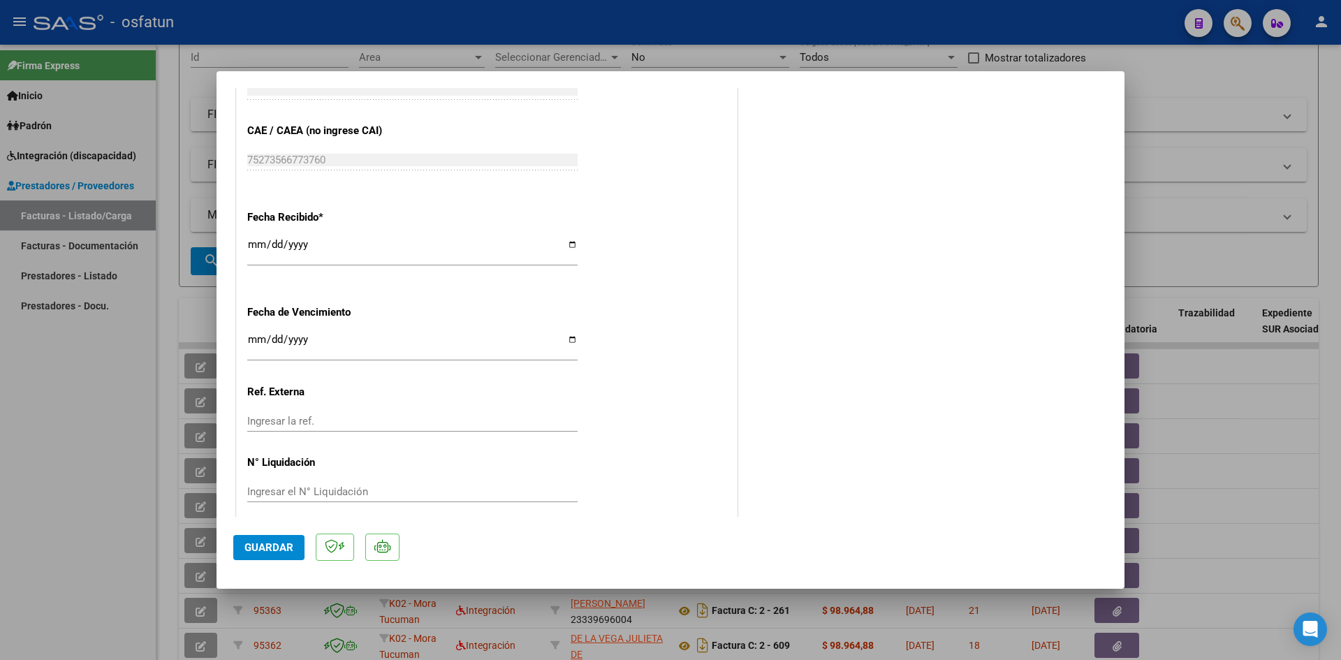
drag, startPoint x: 270, startPoint y: 549, endPoint x: 282, endPoint y: 545, distance: 13.2
click at [273, 547] on span "Guardar" at bounding box center [268, 547] width 49 height 13
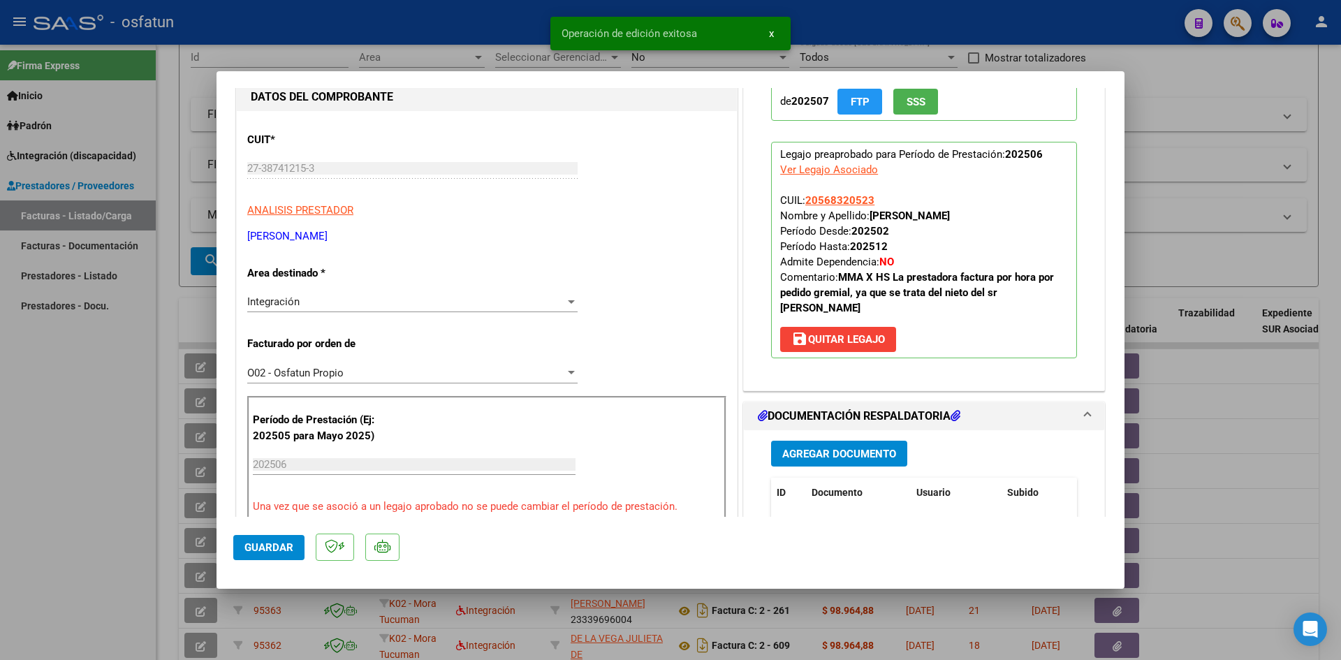
scroll to position [0, 0]
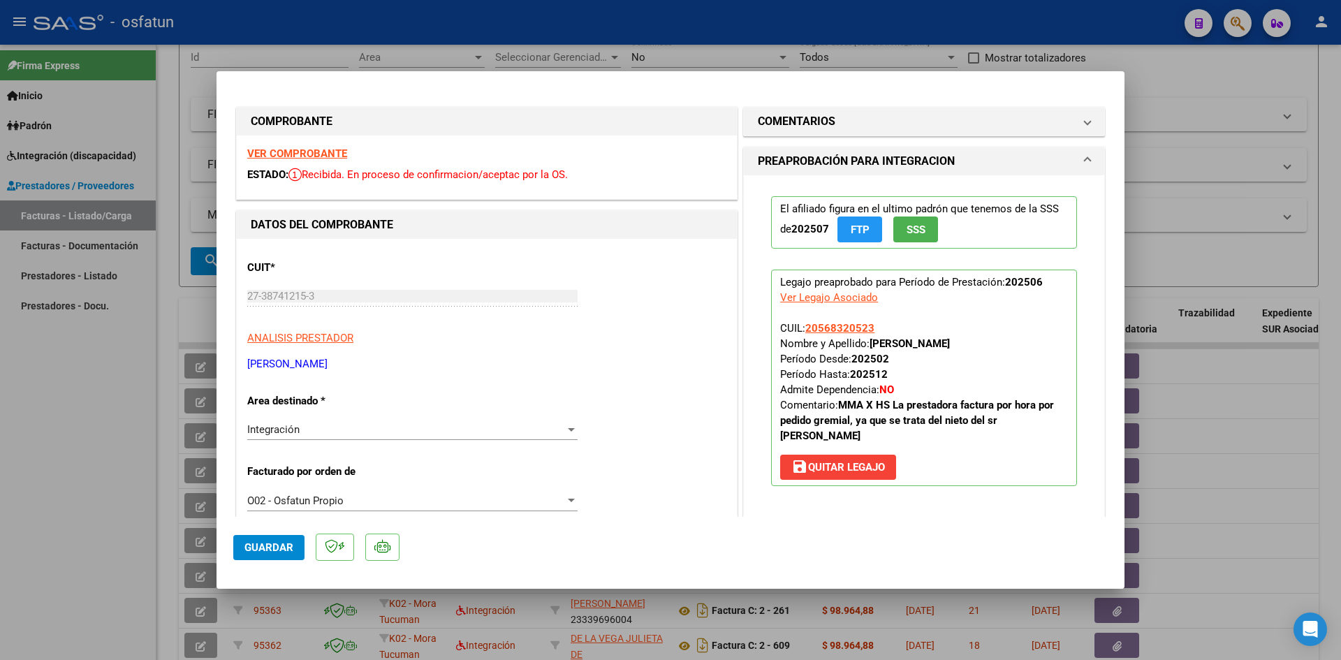
click at [657, 27] on div at bounding box center [670, 330] width 1341 height 660
type input "$ 0,00"
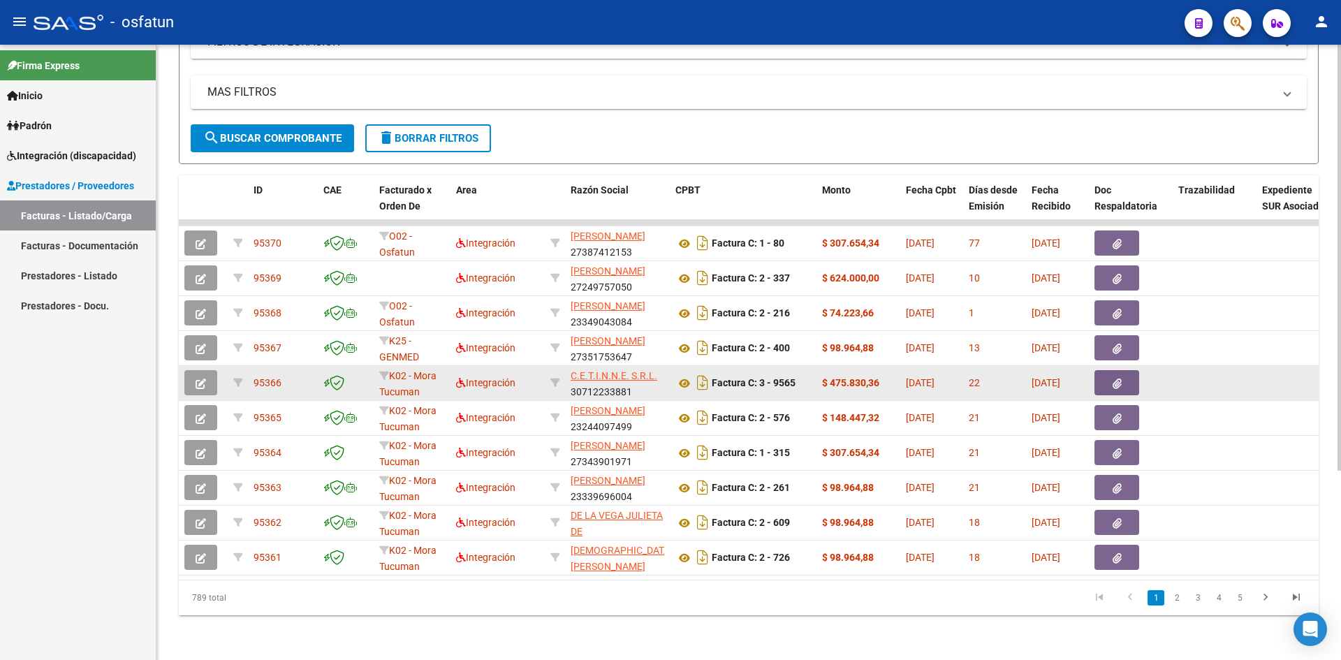
scroll to position [273, 0]
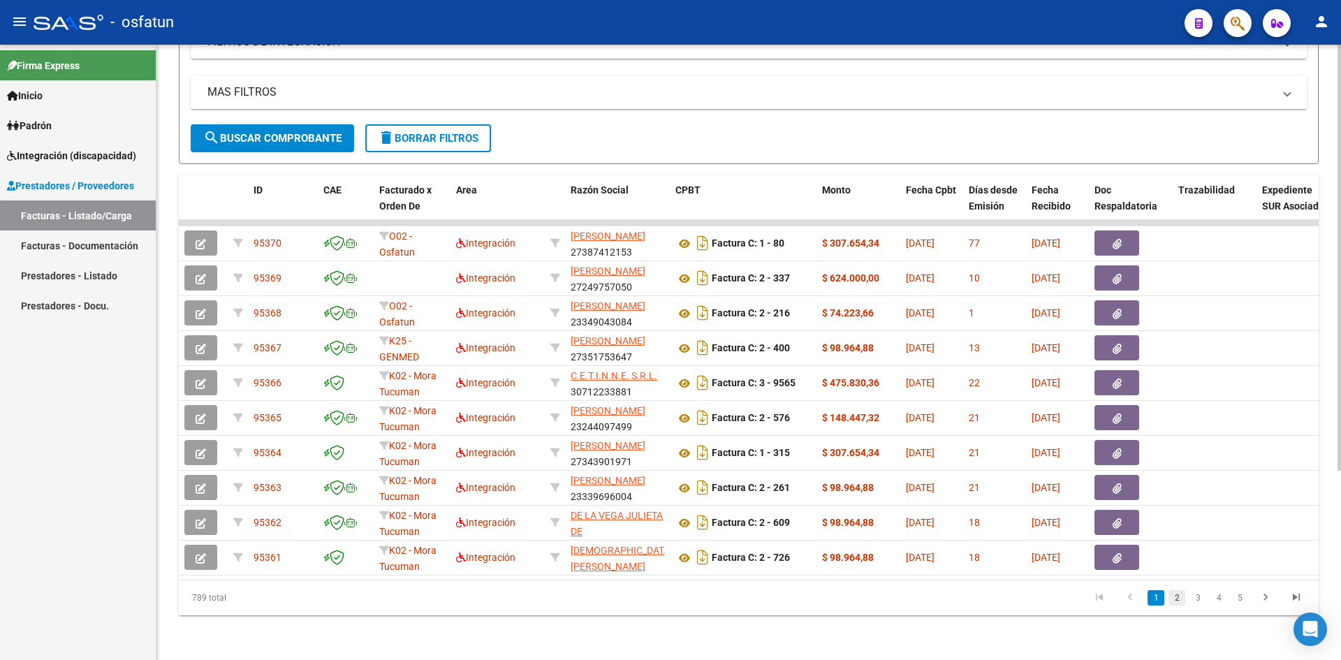
click at [1179, 601] on link "2" at bounding box center [1176, 597] width 17 height 15
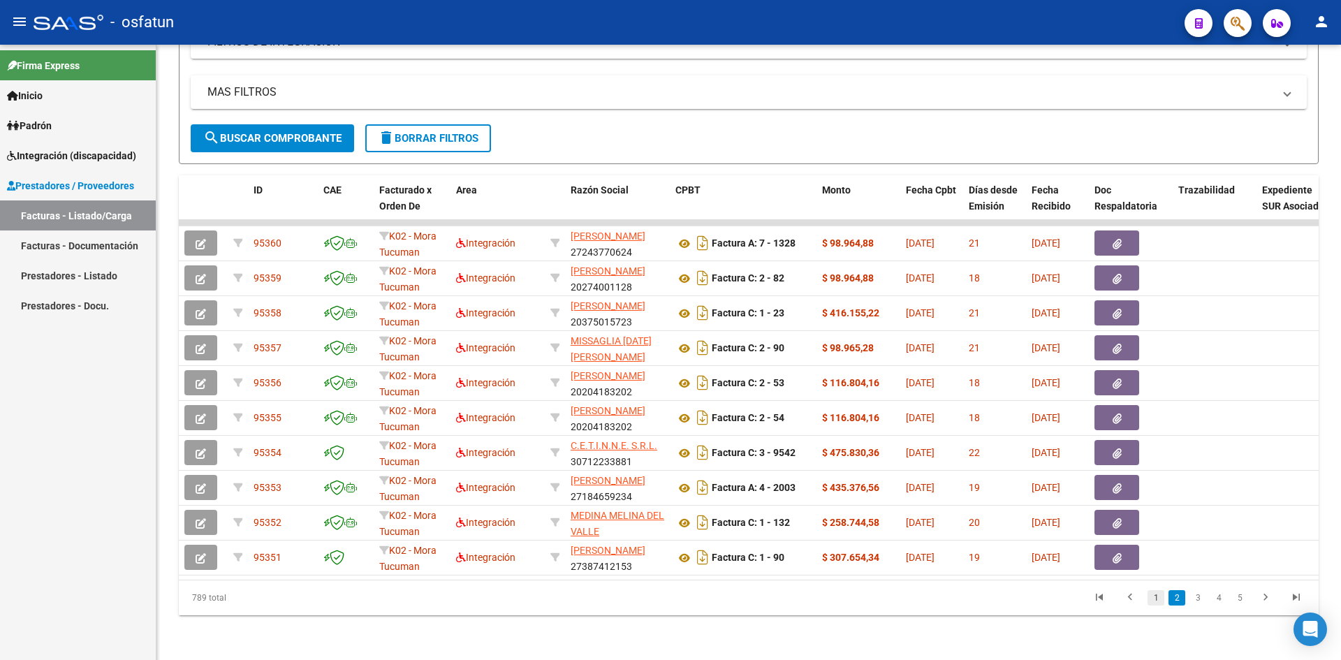
click at [1153, 603] on link "1" at bounding box center [1155, 597] width 17 height 15
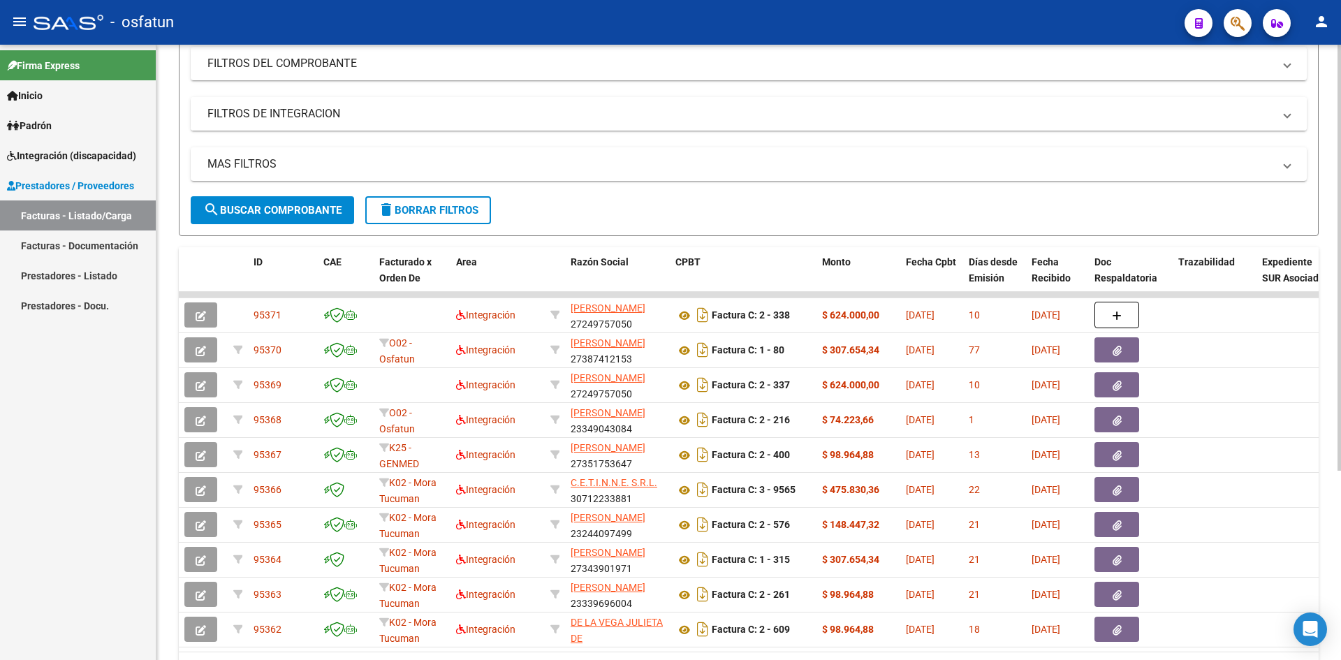
scroll to position [0, 0]
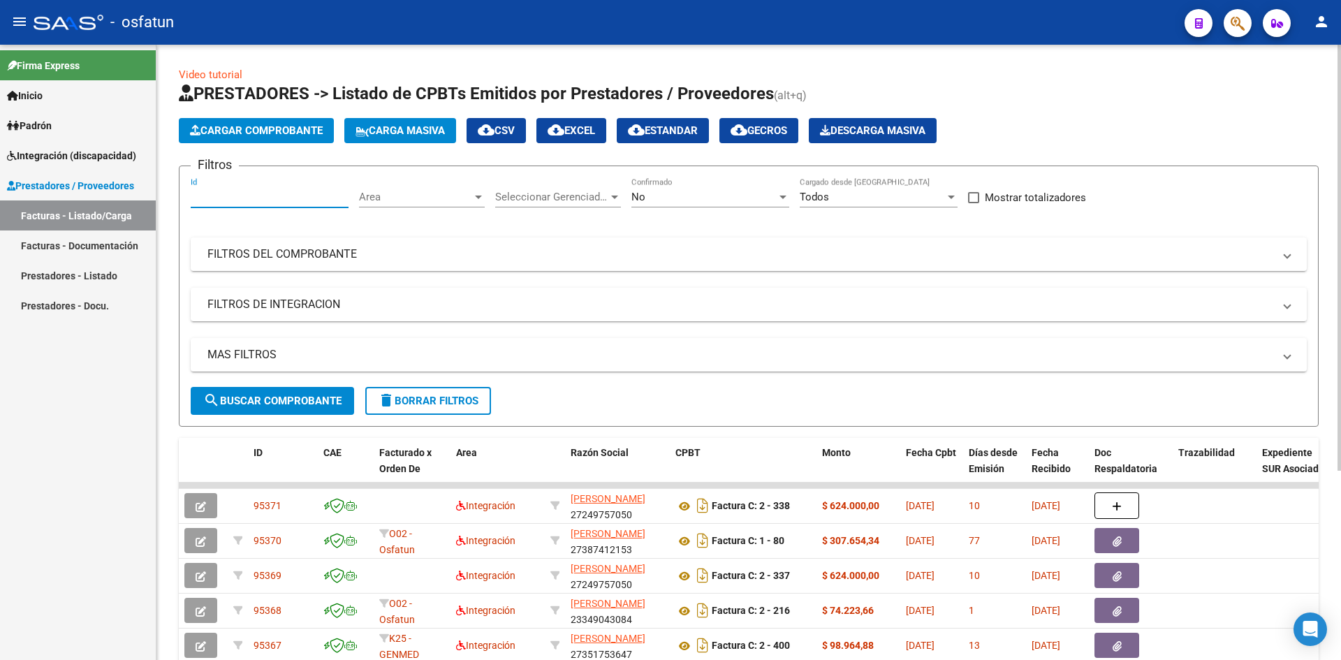
click at [764, 202] on div "No" at bounding box center [703, 197] width 145 height 13
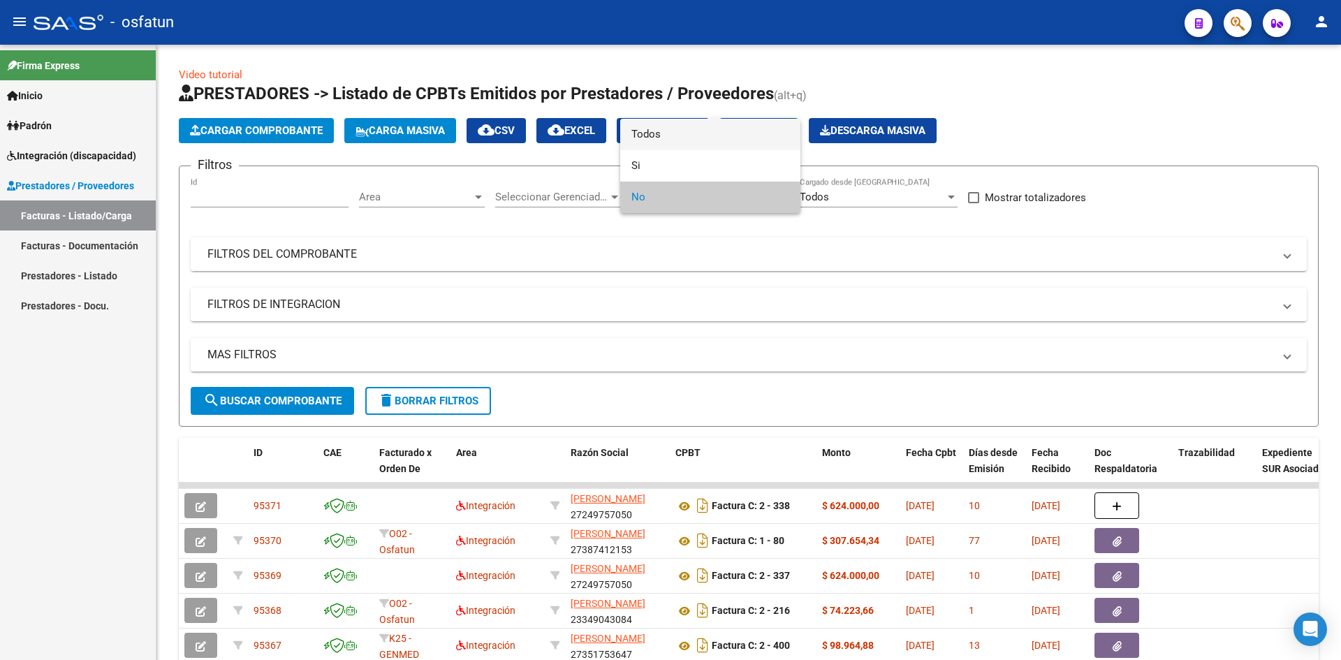
click at [726, 135] on span "Todos" at bounding box center [710, 134] width 158 height 31
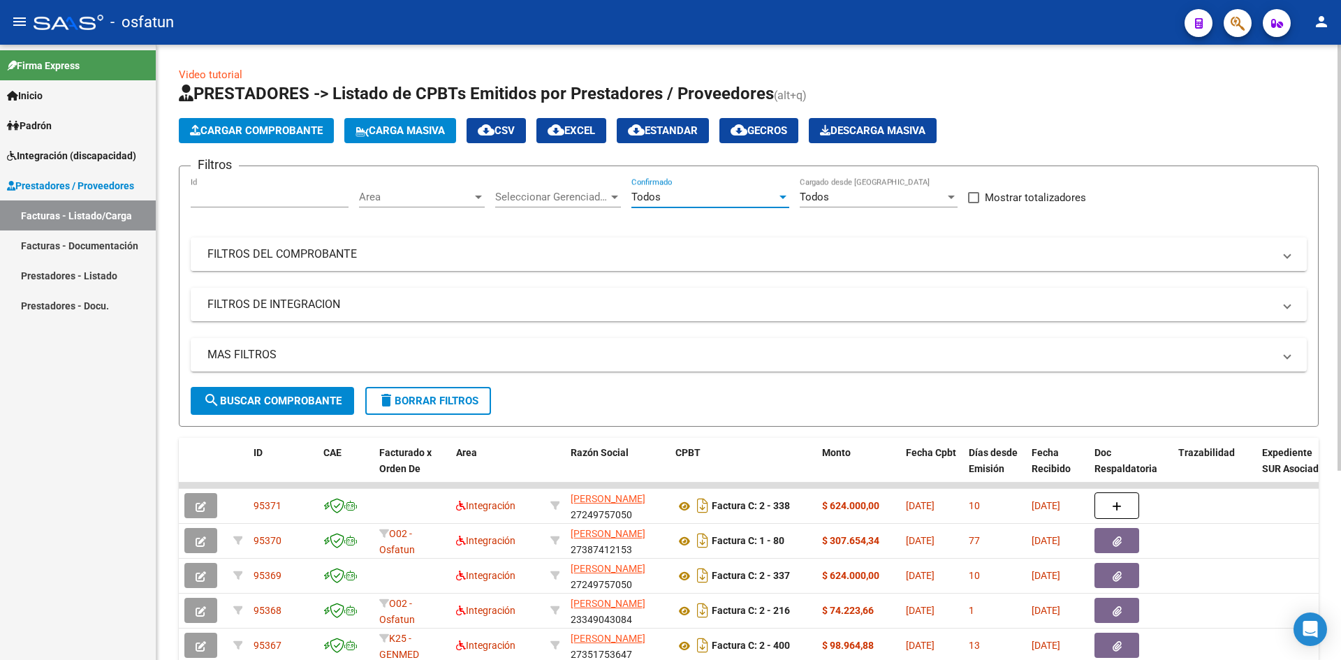
click at [940, 258] on mat-panel-title "FILTROS DEL COMPROBANTE" at bounding box center [740, 253] width 1066 height 15
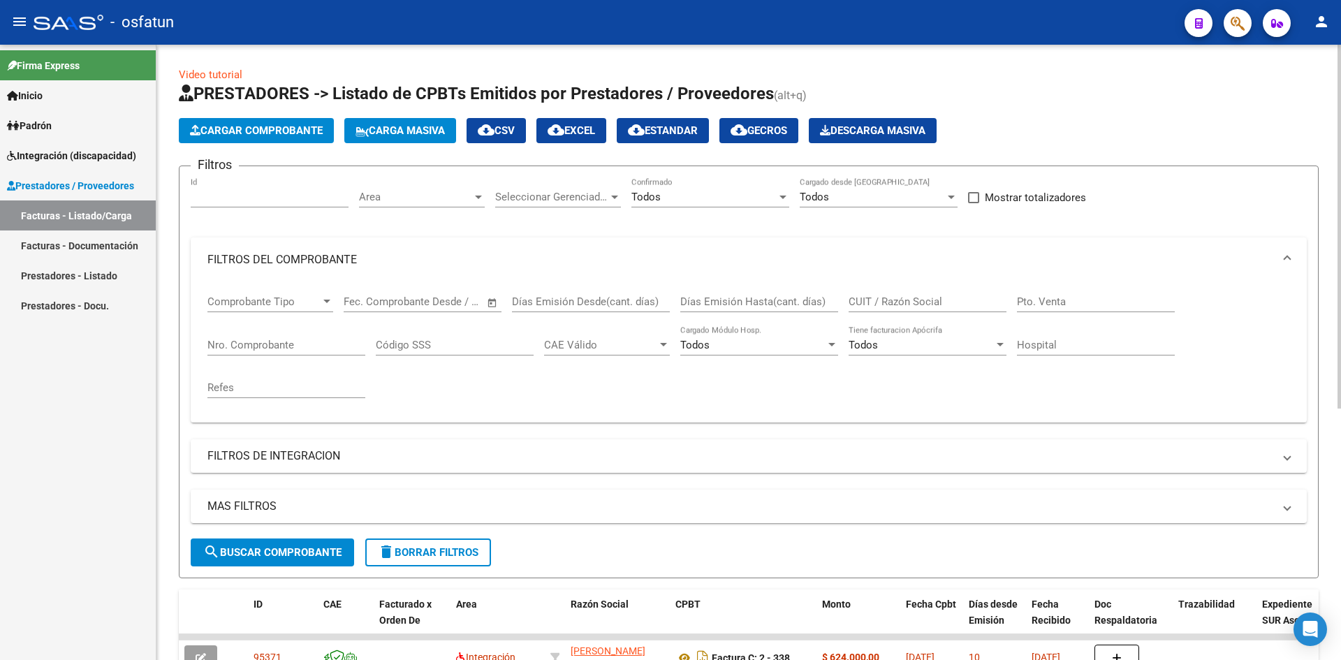
click at [940, 300] on input "CUIT / Razón Social" at bounding box center [927, 301] width 158 height 13
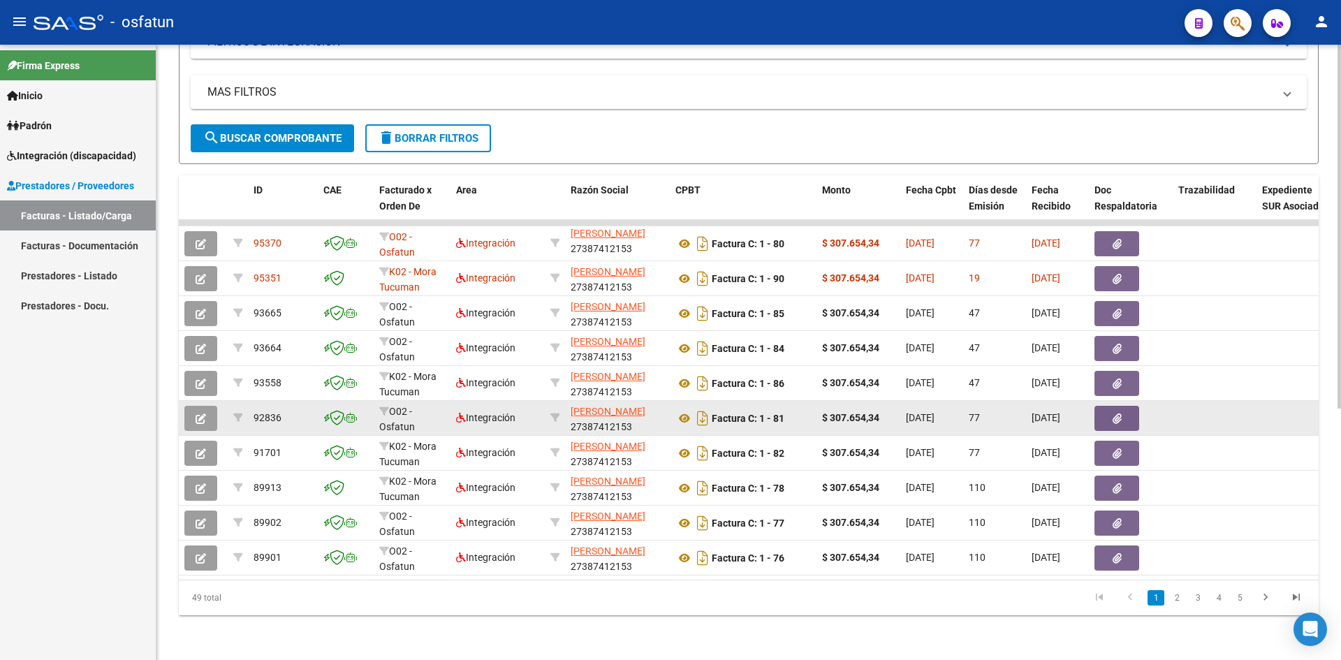
scroll to position [425, 0]
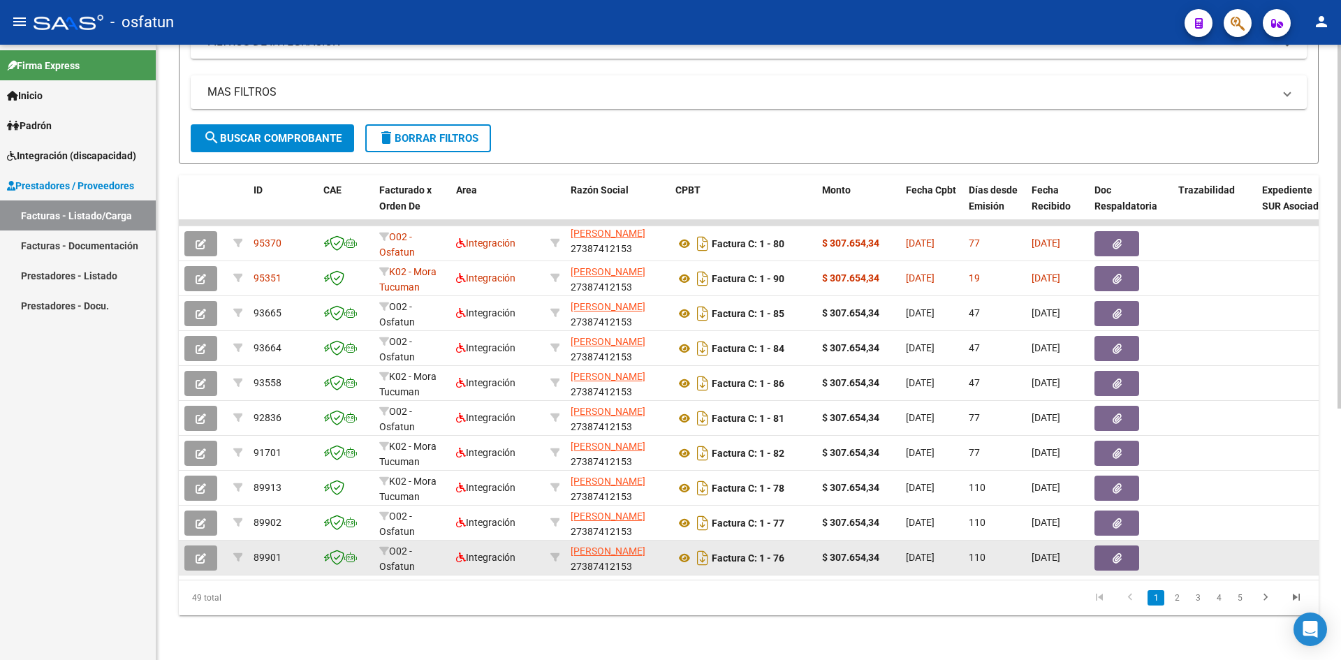
type input "27387412153"
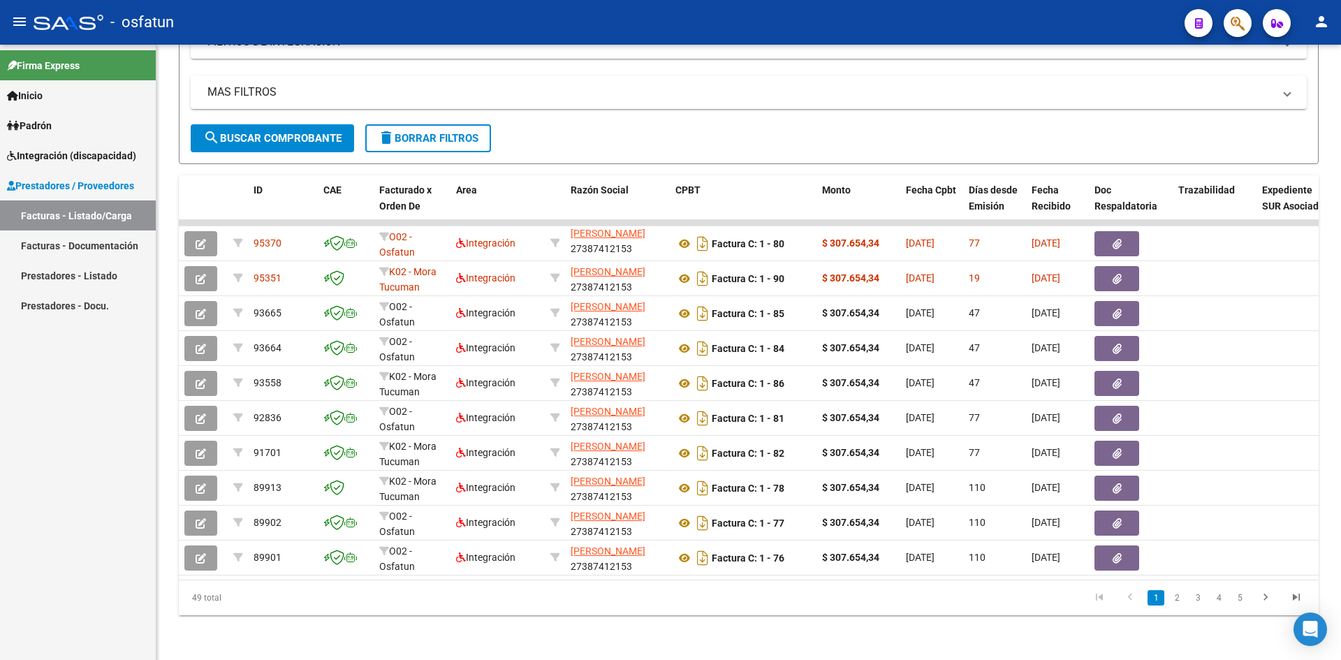
click at [1167, 596] on li "2" at bounding box center [1176, 598] width 21 height 24
click at [1178, 600] on link "2" at bounding box center [1176, 597] width 17 height 15
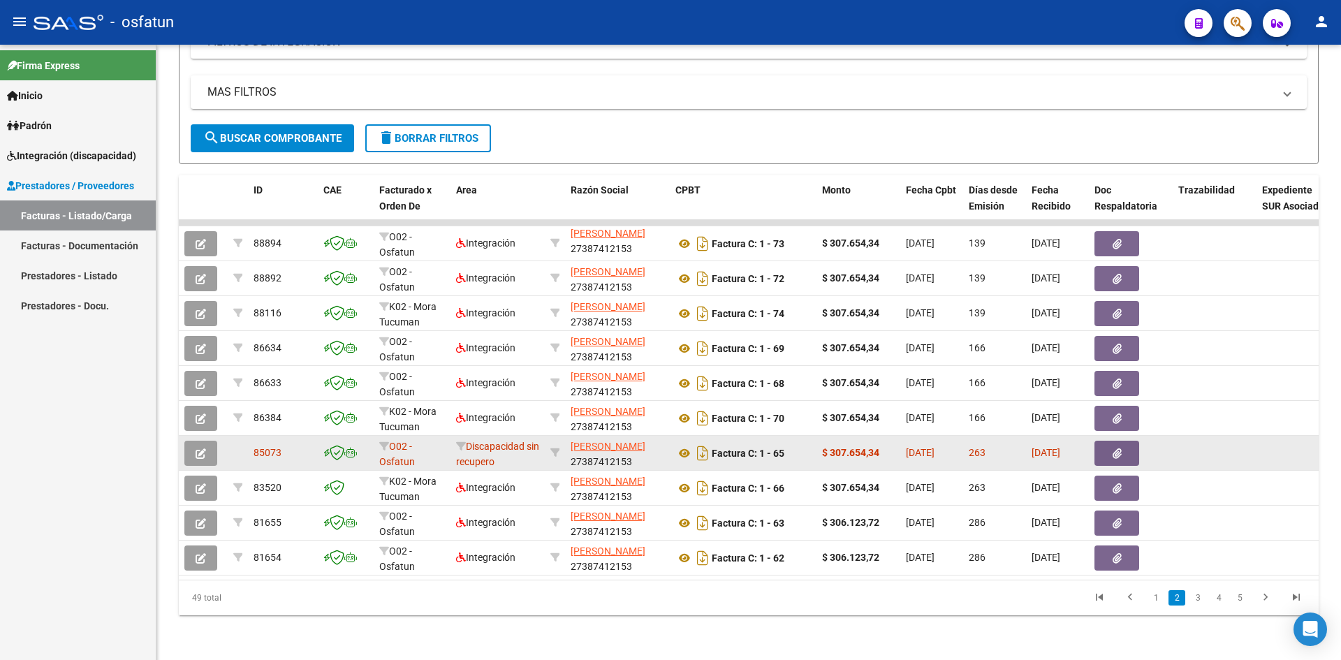
click at [198, 448] on icon "button" at bounding box center [201, 453] width 10 height 10
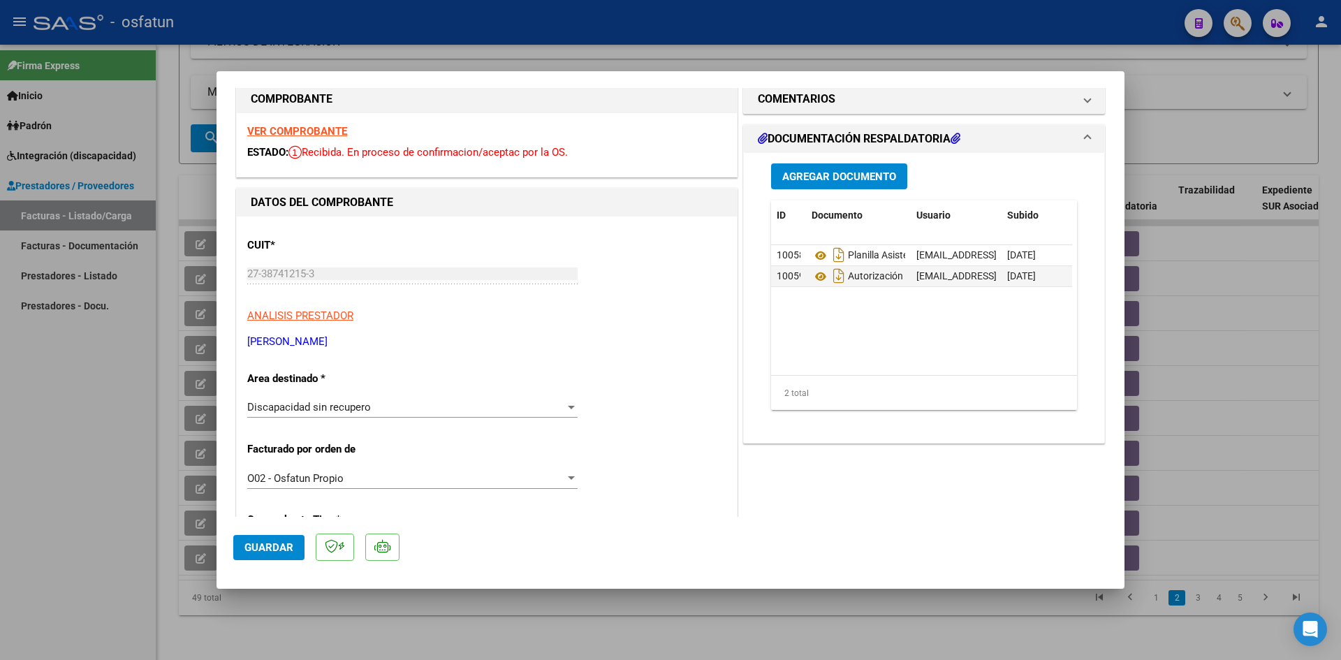
scroll to position [0, 0]
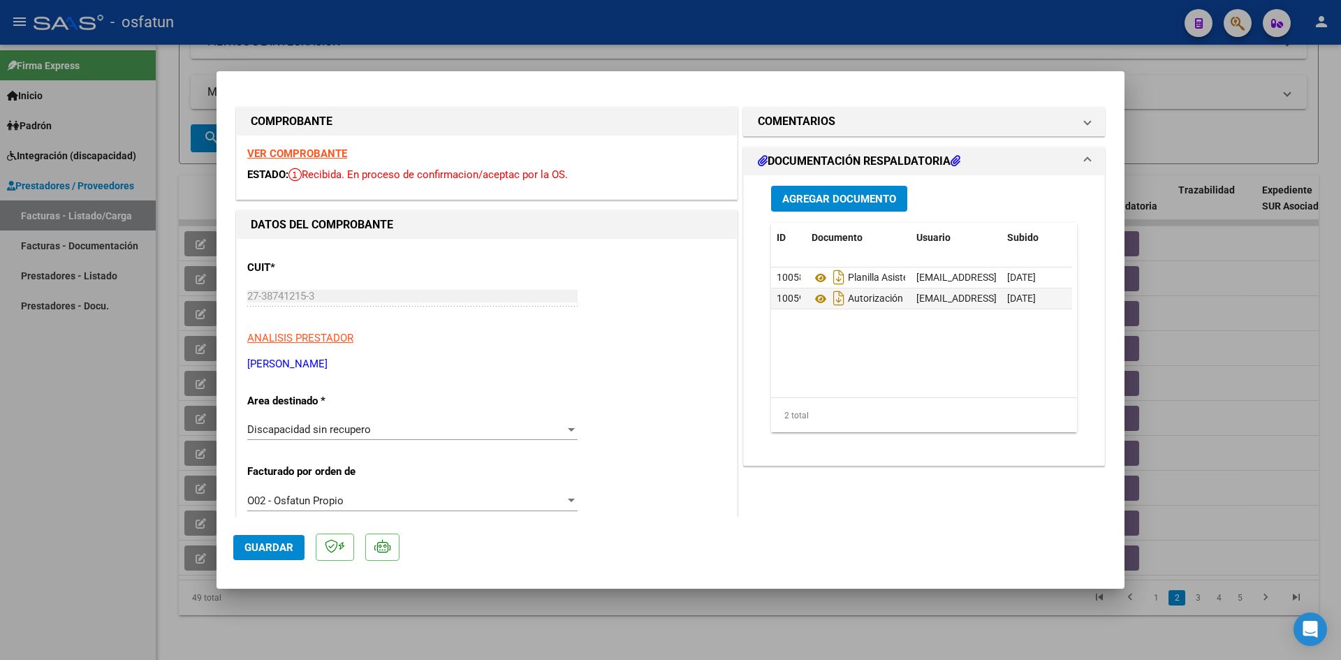
click at [702, 31] on div at bounding box center [670, 330] width 1341 height 660
type input "$ 0,00"
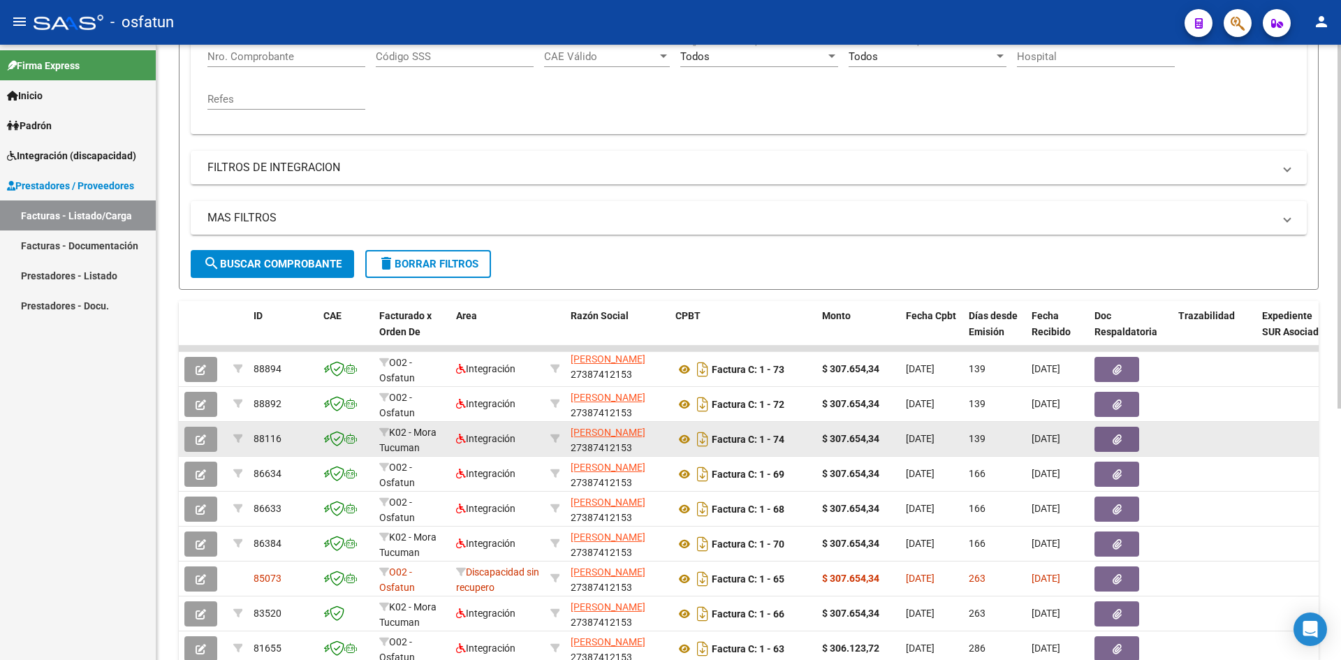
scroll to position [425, 0]
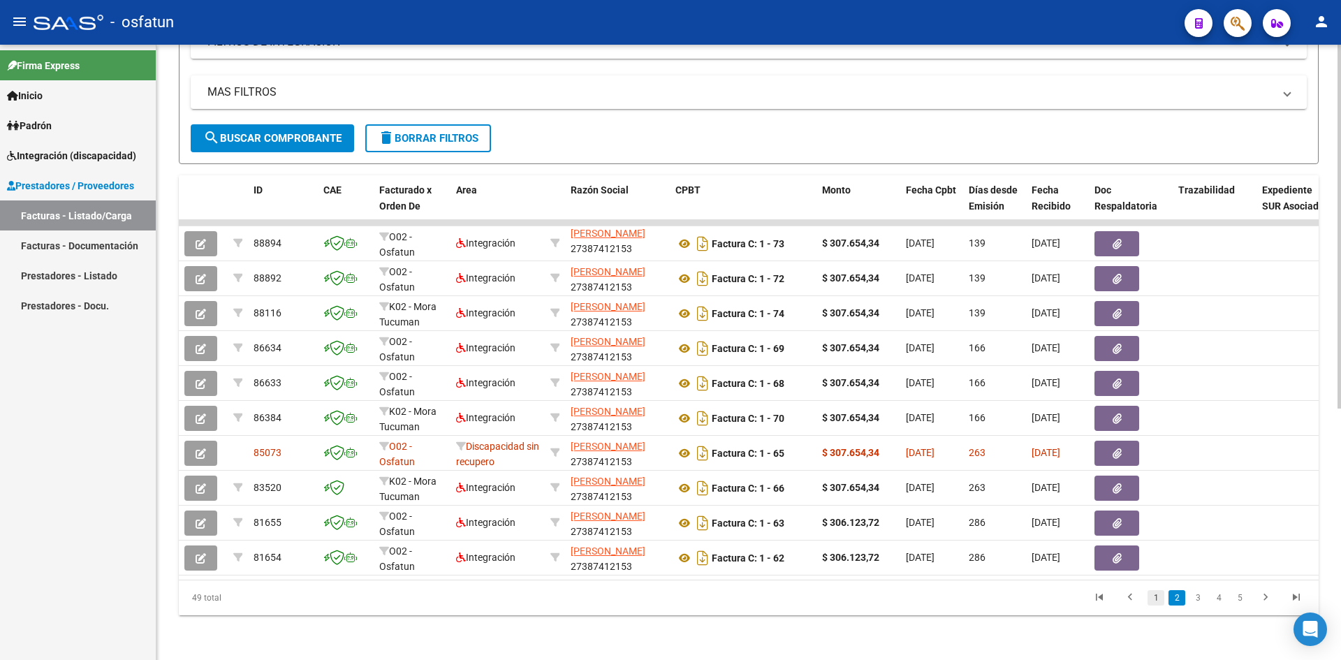
click at [1162, 596] on link "1" at bounding box center [1155, 597] width 17 height 15
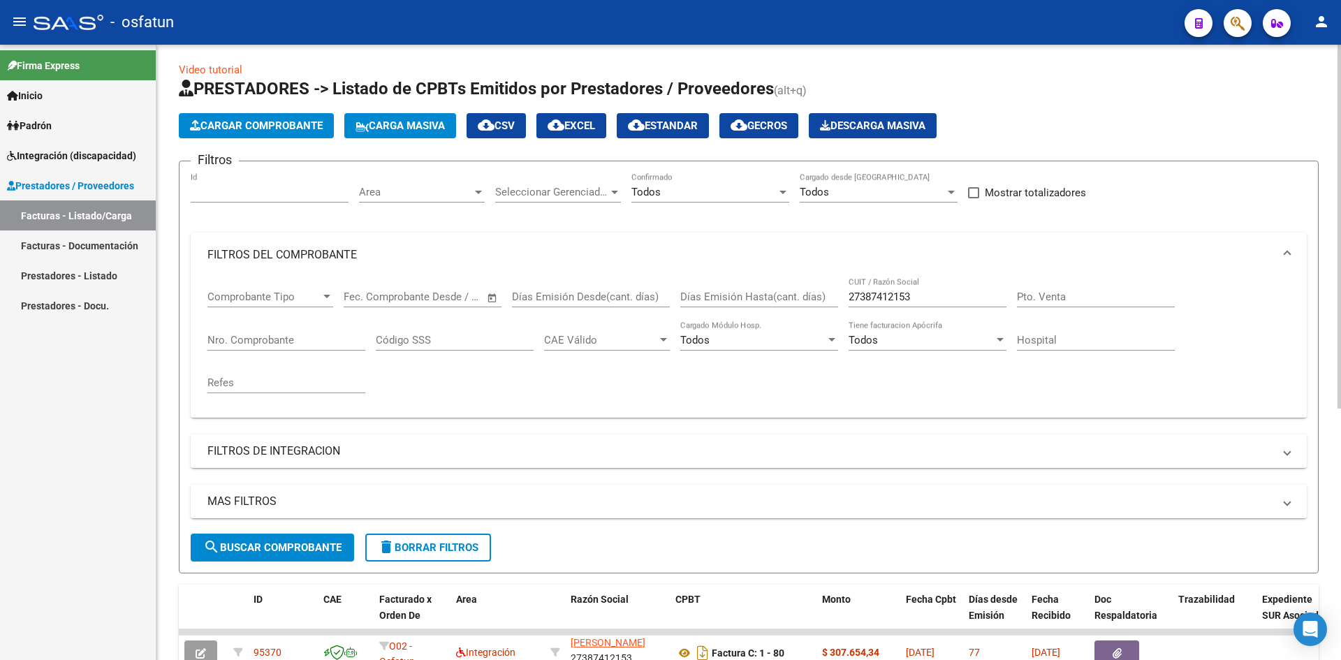
scroll to position [0, 0]
